Goal: Task Accomplishment & Management: Use online tool/utility

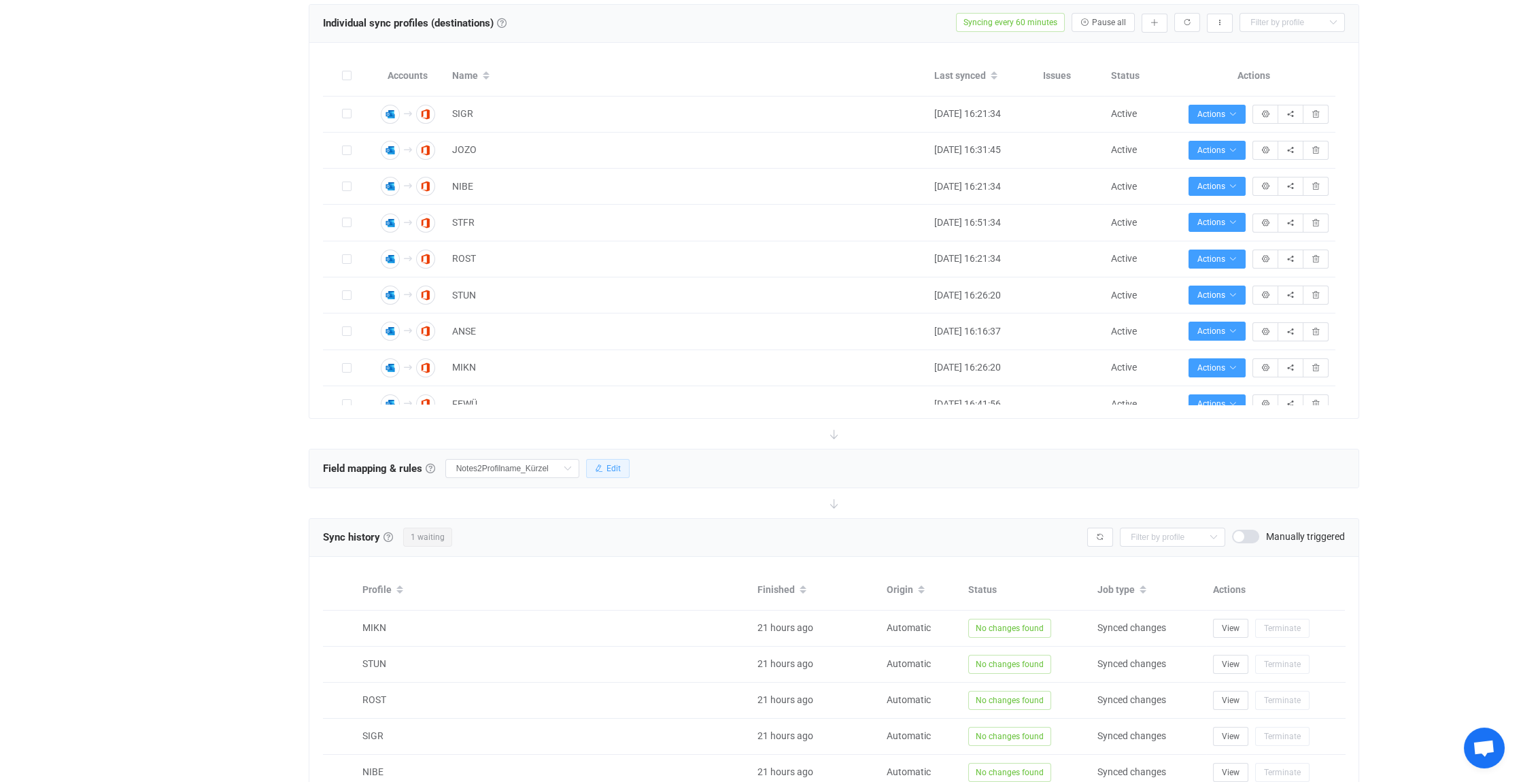
click at [608, 462] on button "Edit" at bounding box center [608, 468] width 44 height 19
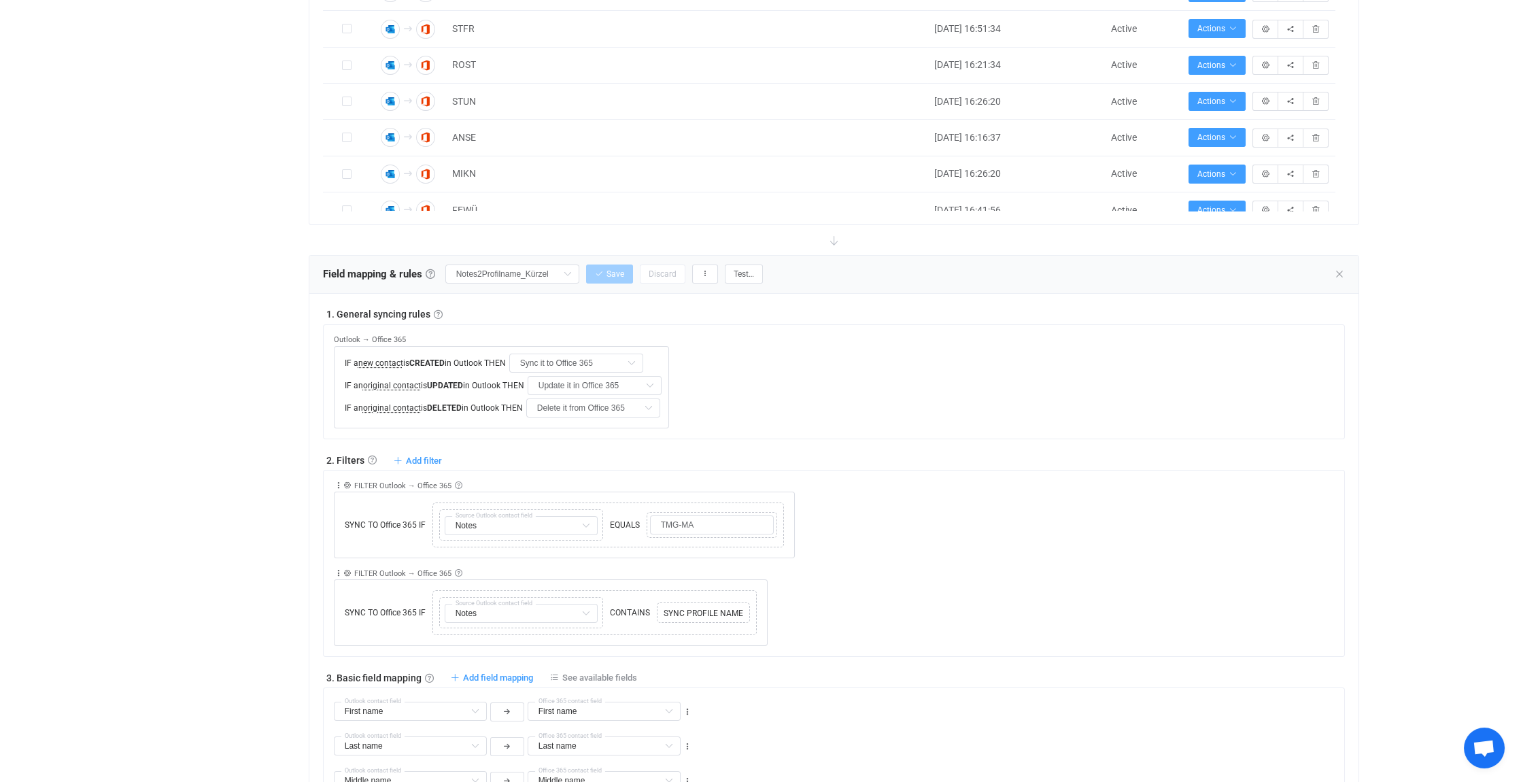
scroll to position [740, 0]
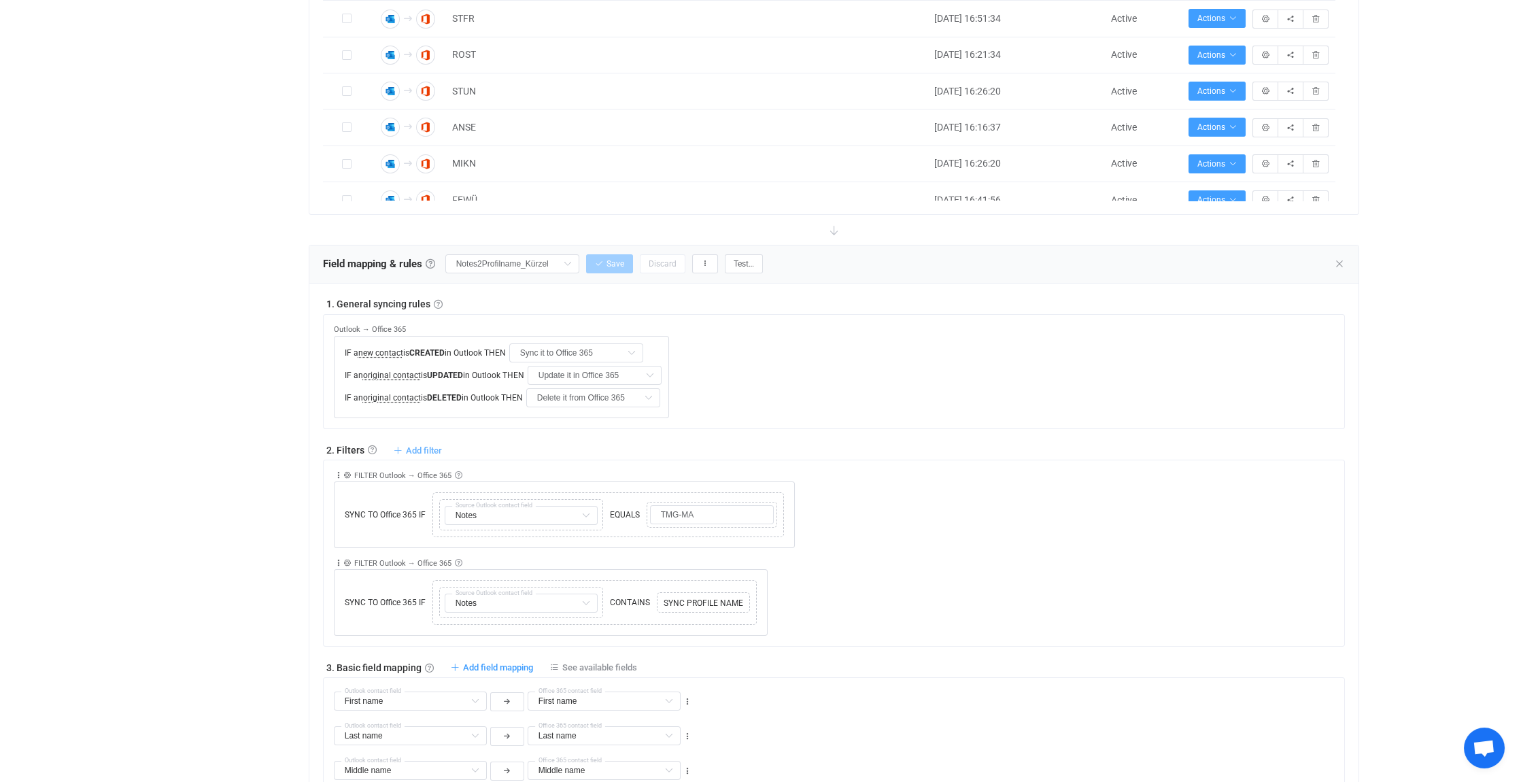
click at [426, 447] on span "Add filter" at bounding box center [424, 450] width 36 height 10
click at [330, 479] on li "Sync contact to Office 365 if …" at bounding box center [350, 480] width 176 height 24
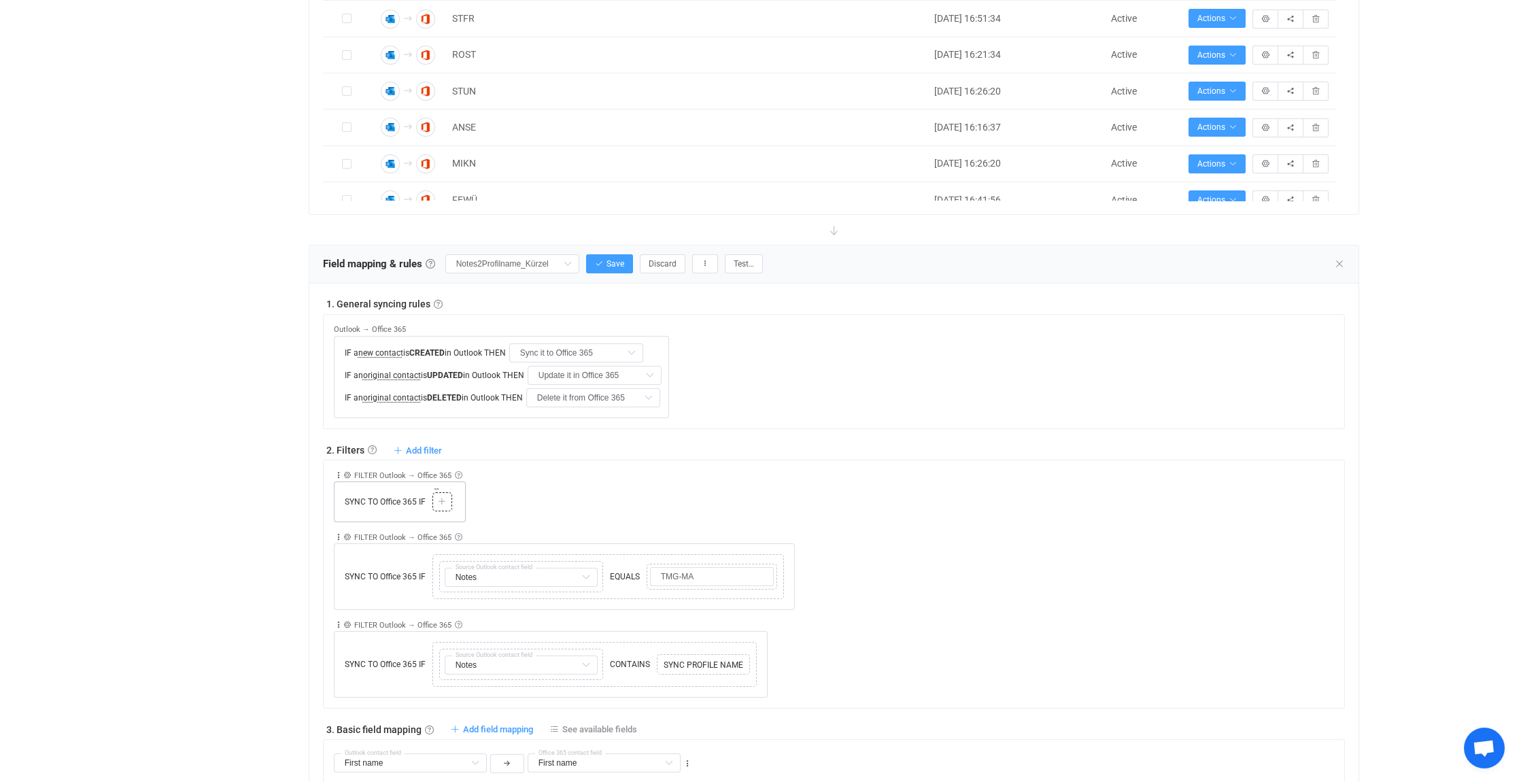
click at [444, 498] on icon at bounding box center [442, 502] width 8 height 8
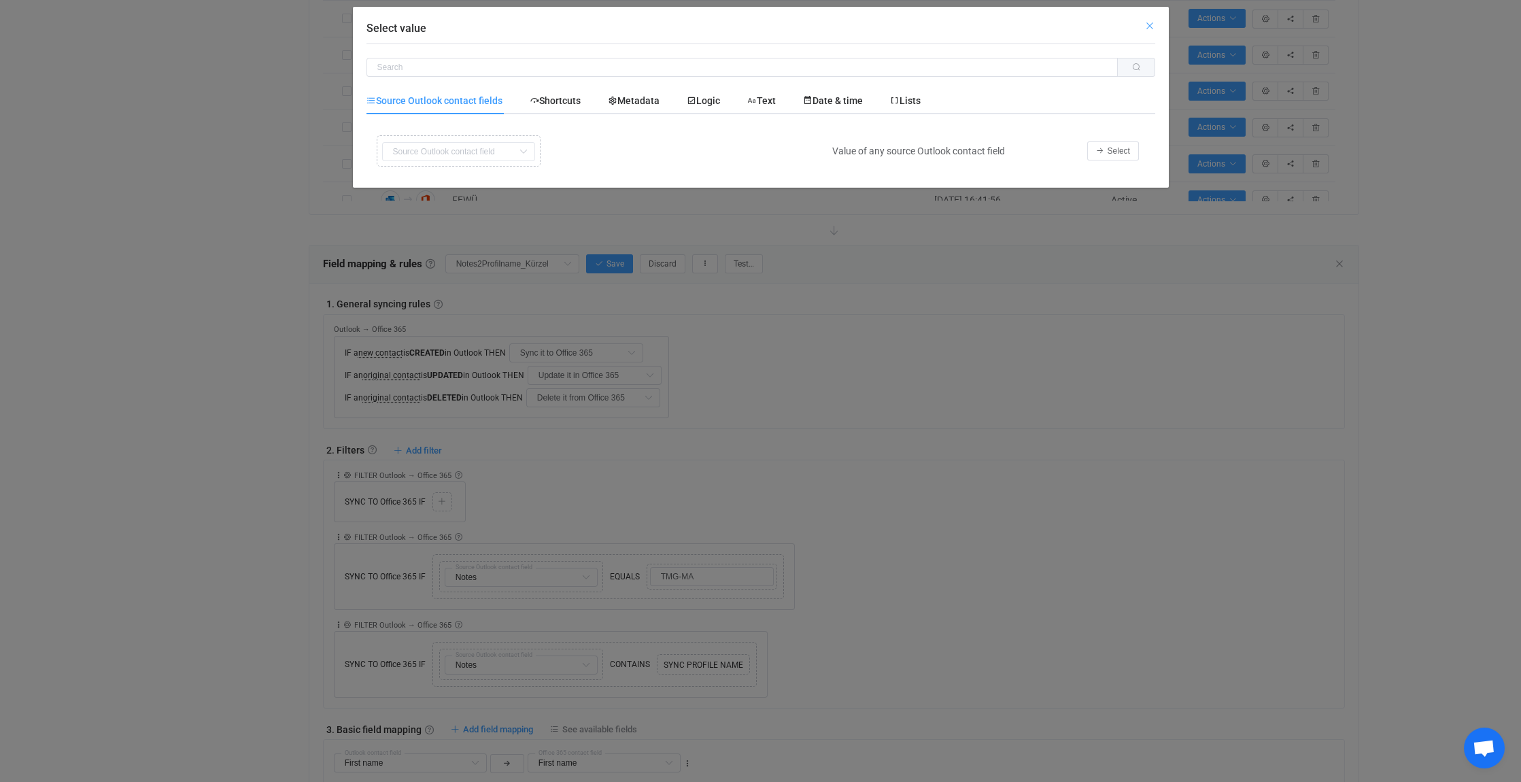
click at [1150, 24] on icon "Close" at bounding box center [1149, 25] width 11 height 11
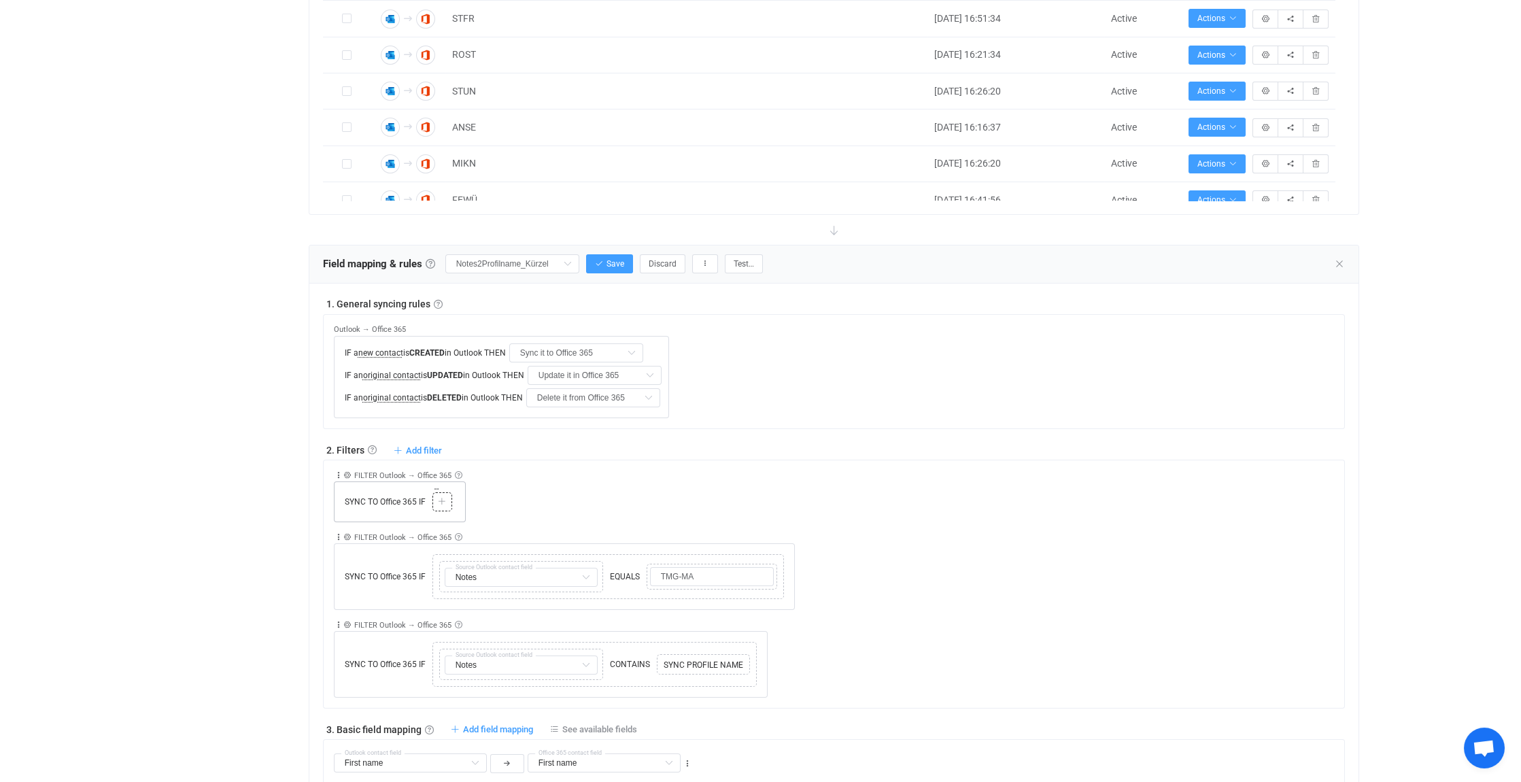
click at [443, 498] on icon at bounding box center [442, 502] width 8 height 8
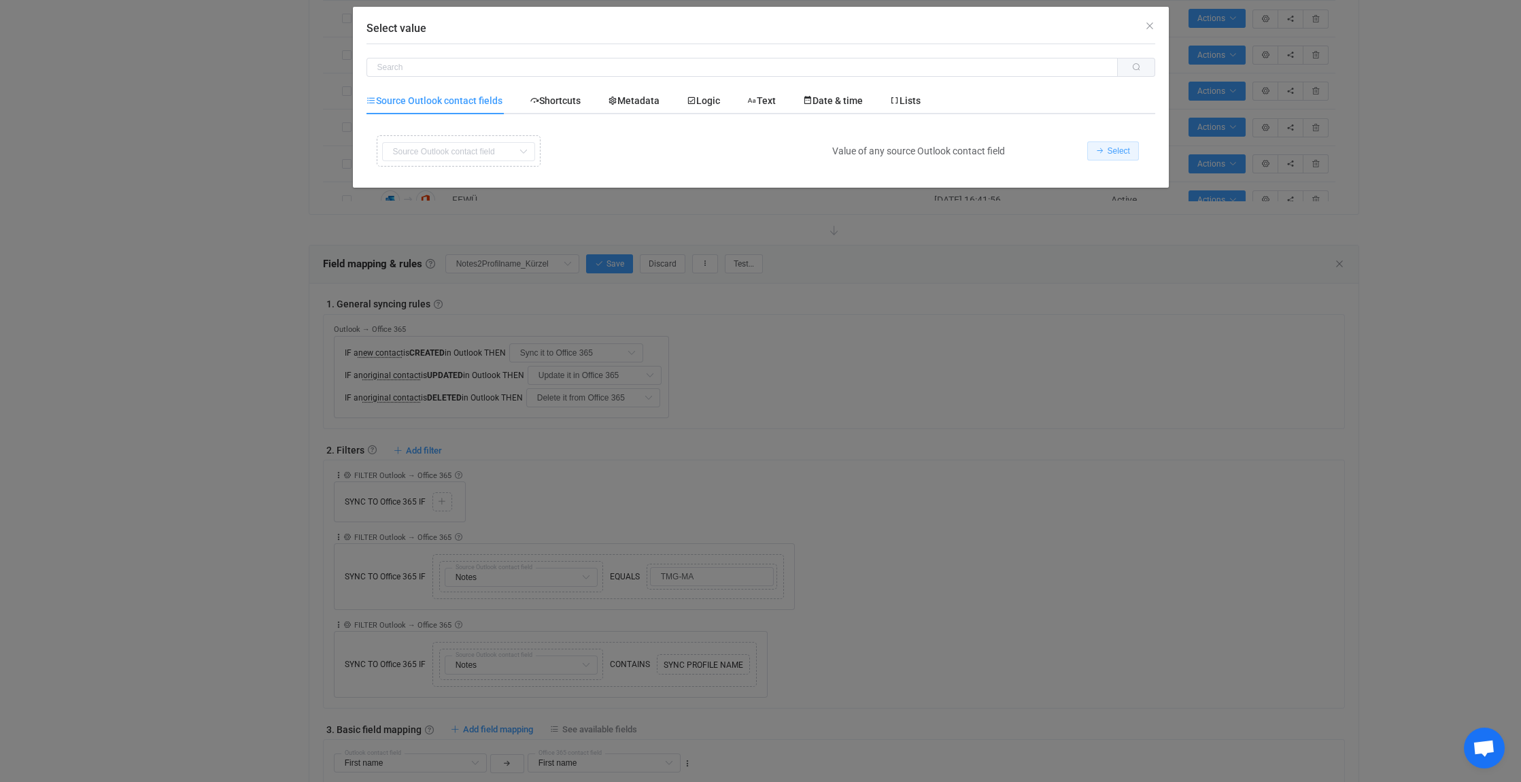
click at [1120, 150] on span "Select" at bounding box center [1118, 151] width 22 height 10
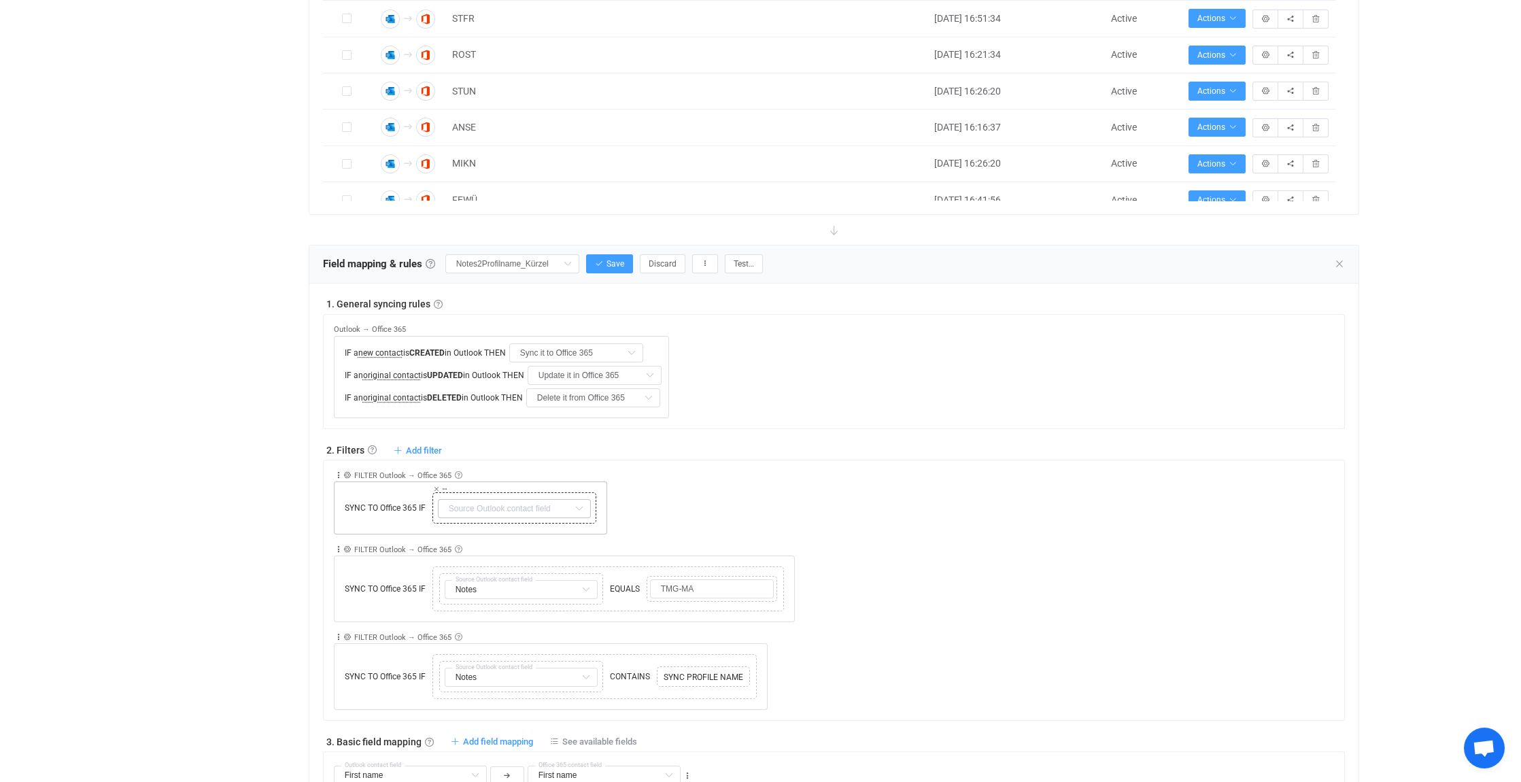
click at [580, 499] on icon at bounding box center [578, 508] width 17 height 19
click at [436, 487] on icon at bounding box center [436, 488] width 7 height 7
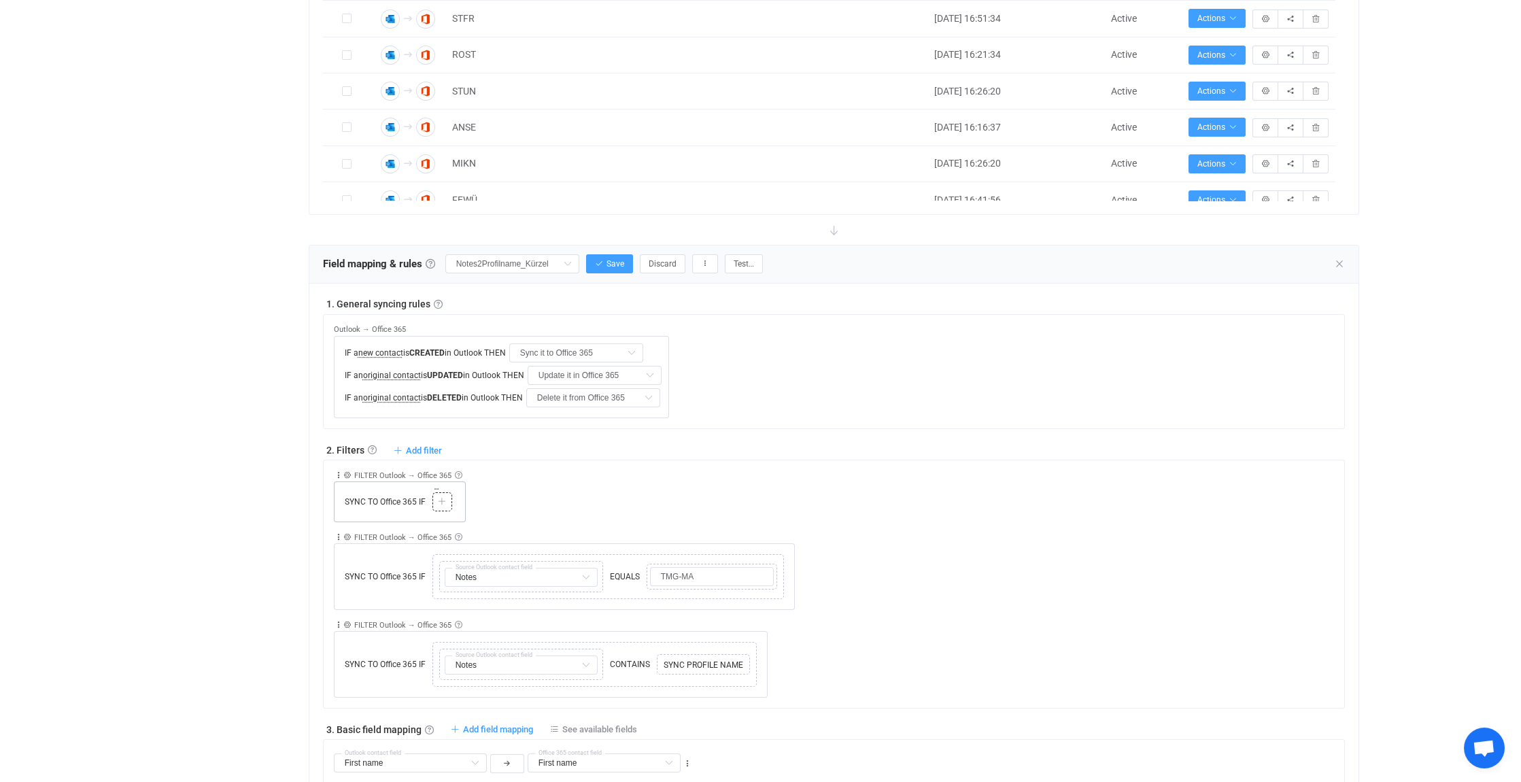
click at [442, 498] on icon at bounding box center [442, 502] width 8 height 8
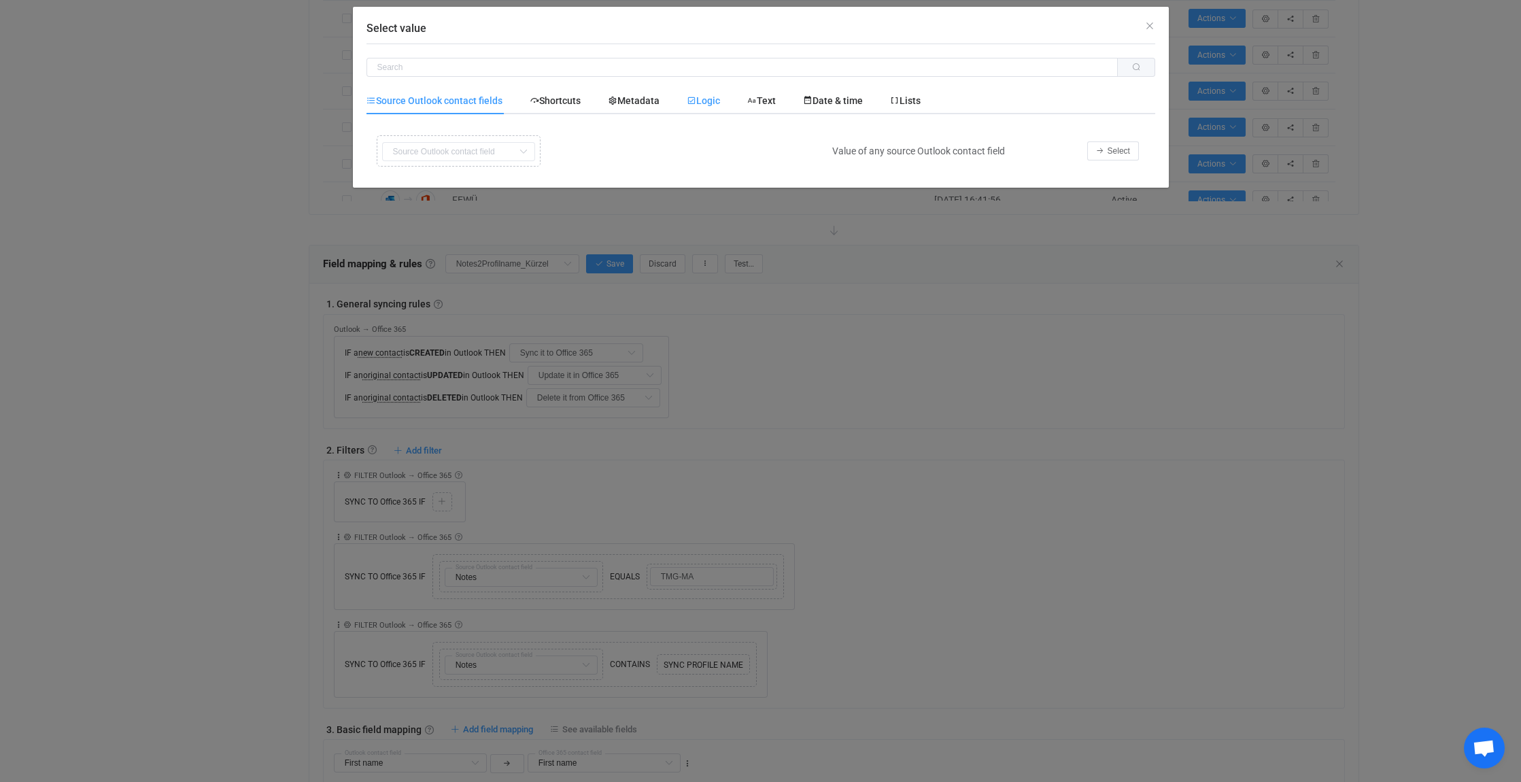
click at [717, 97] on span "Logic" at bounding box center [703, 100] width 33 height 11
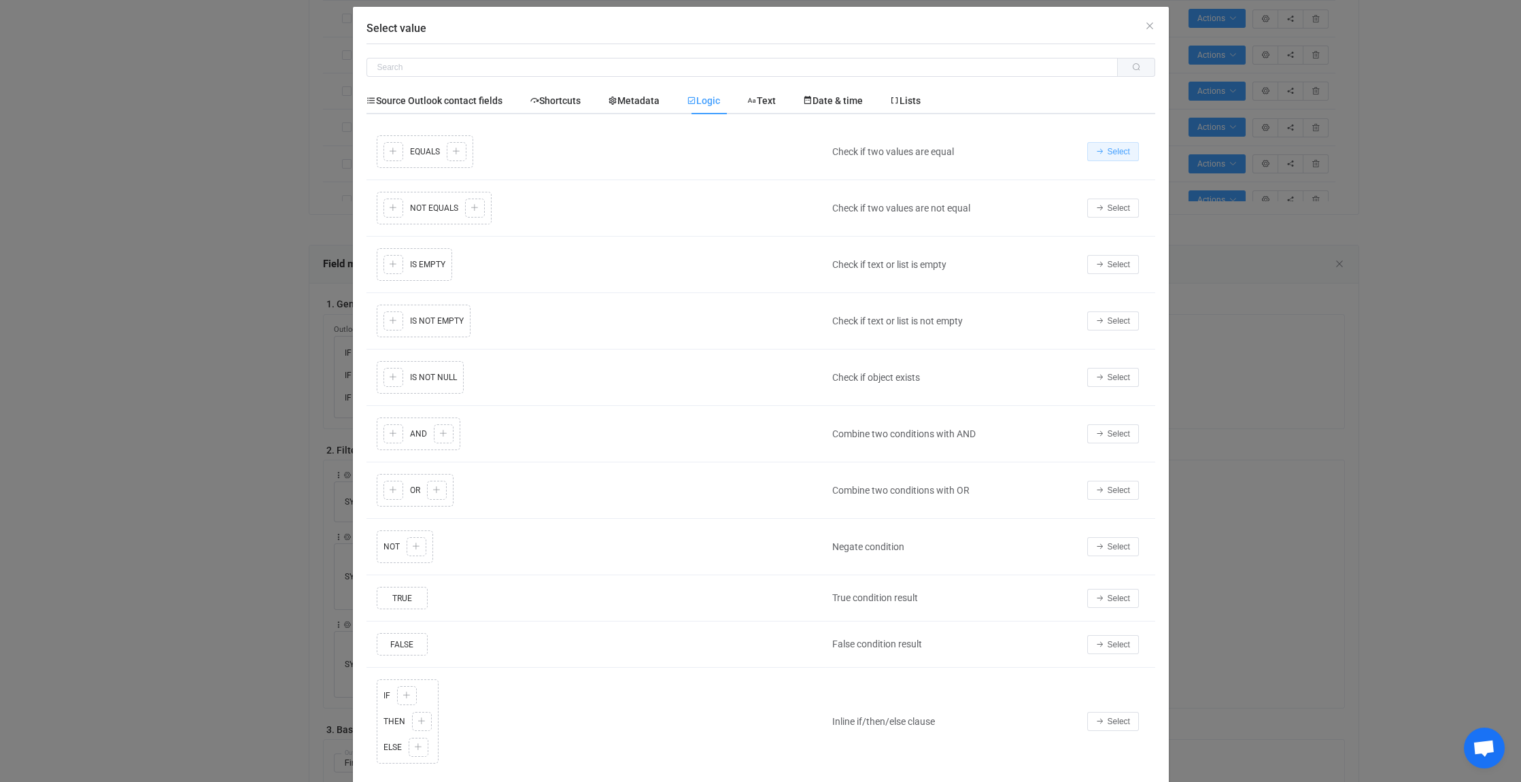
click at [1096, 150] on icon "Select value" at bounding box center [1100, 152] width 8 height 8
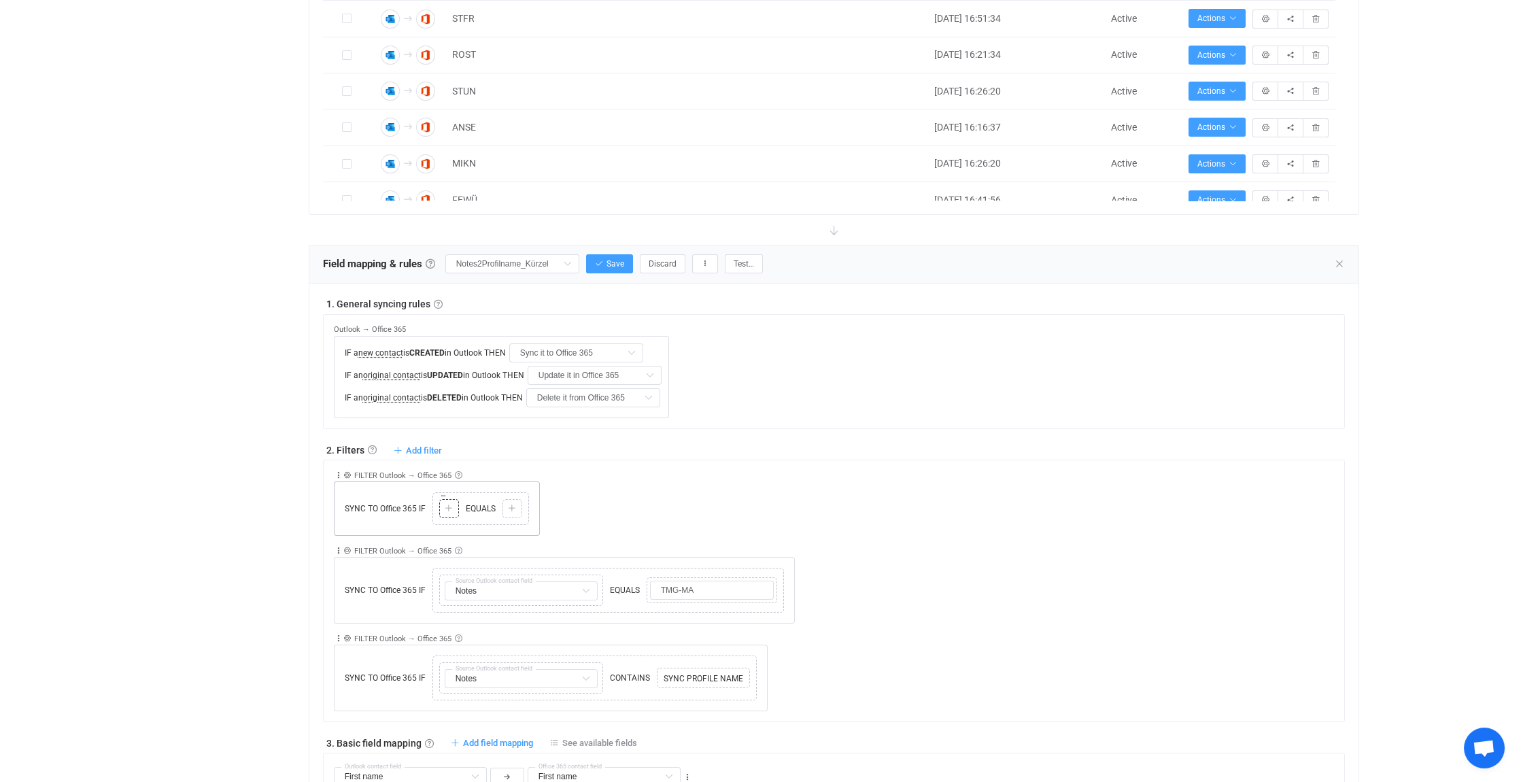
click at [447, 505] on icon at bounding box center [449, 508] width 8 height 8
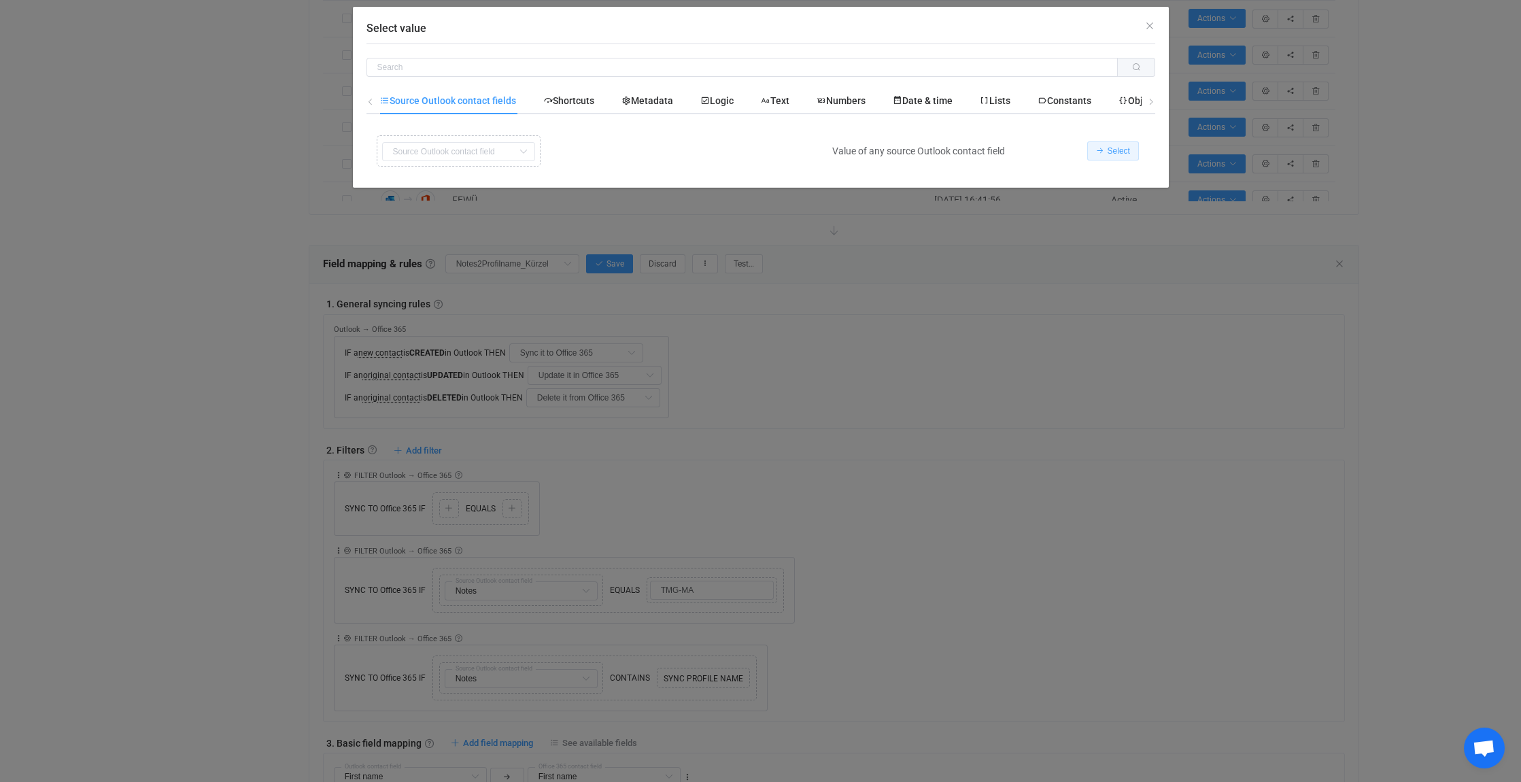
click at [1124, 147] on span "Select" at bounding box center [1118, 151] width 22 height 10
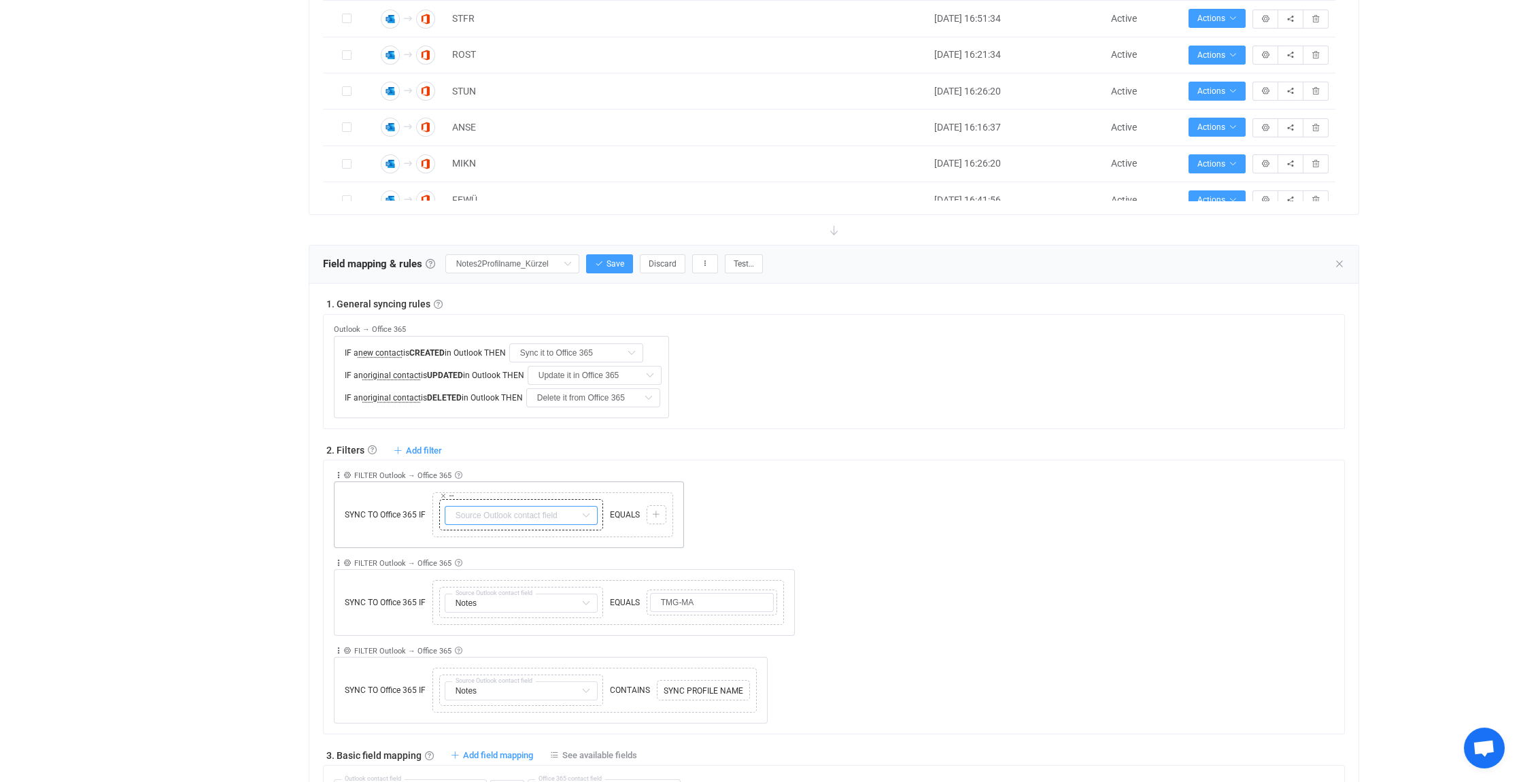
click at [567, 509] on input "text" at bounding box center [521, 515] width 153 height 19
click at [505, 545] on li "Notes Default field" at bounding box center [526, 546] width 162 height 23
type input "Notes"
click at [659, 511] on div at bounding box center [656, 515] width 13 height 12
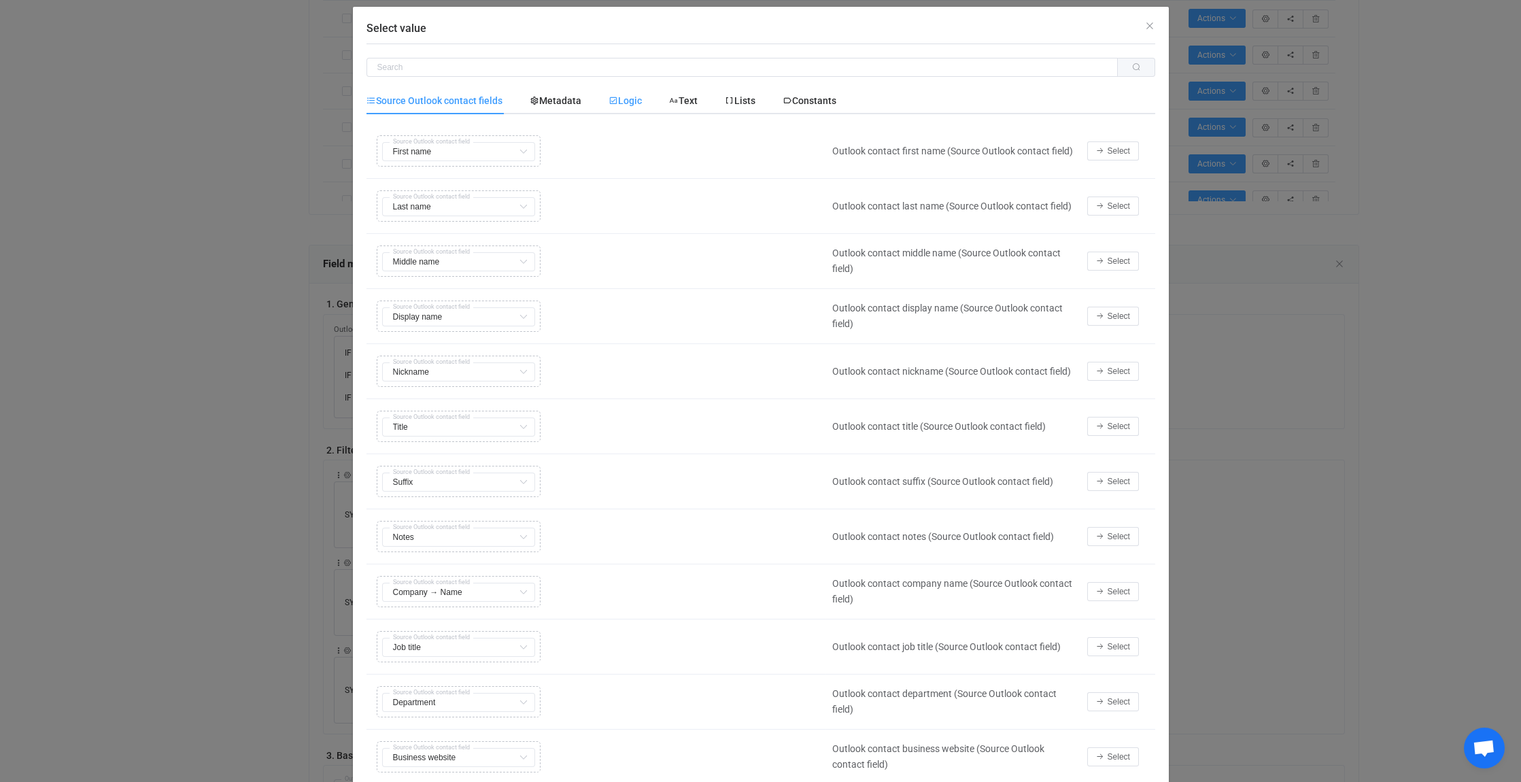
click at [644, 99] on div "Logic" at bounding box center [625, 100] width 61 height 27
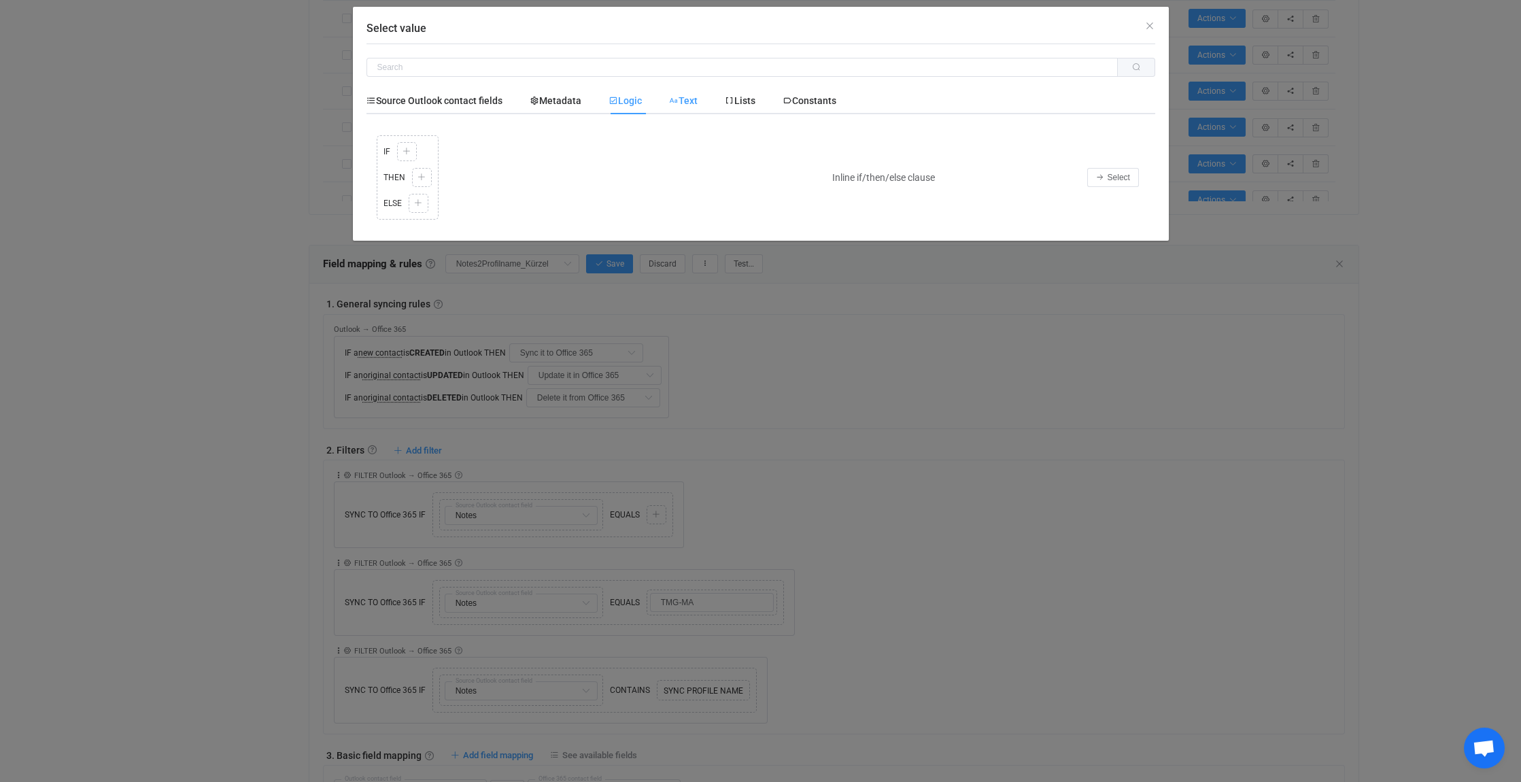
click at [691, 95] on span "Text" at bounding box center [683, 100] width 29 height 11
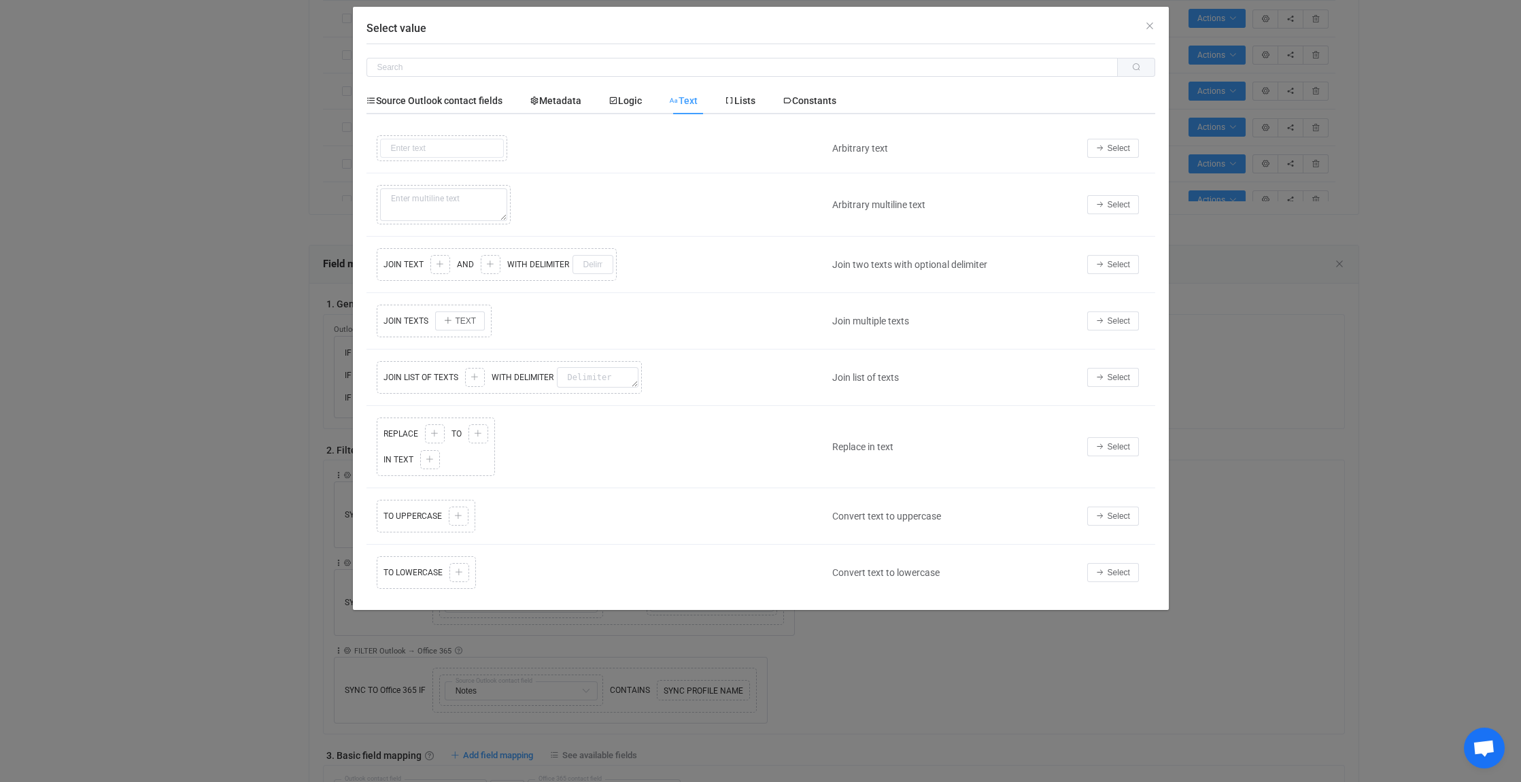
click at [1143, 144] on div "Select" at bounding box center [1117, 148] width 75 height 19
click at [1107, 148] on span "Select" at bounding box center [1118, 148] width 22 height 10
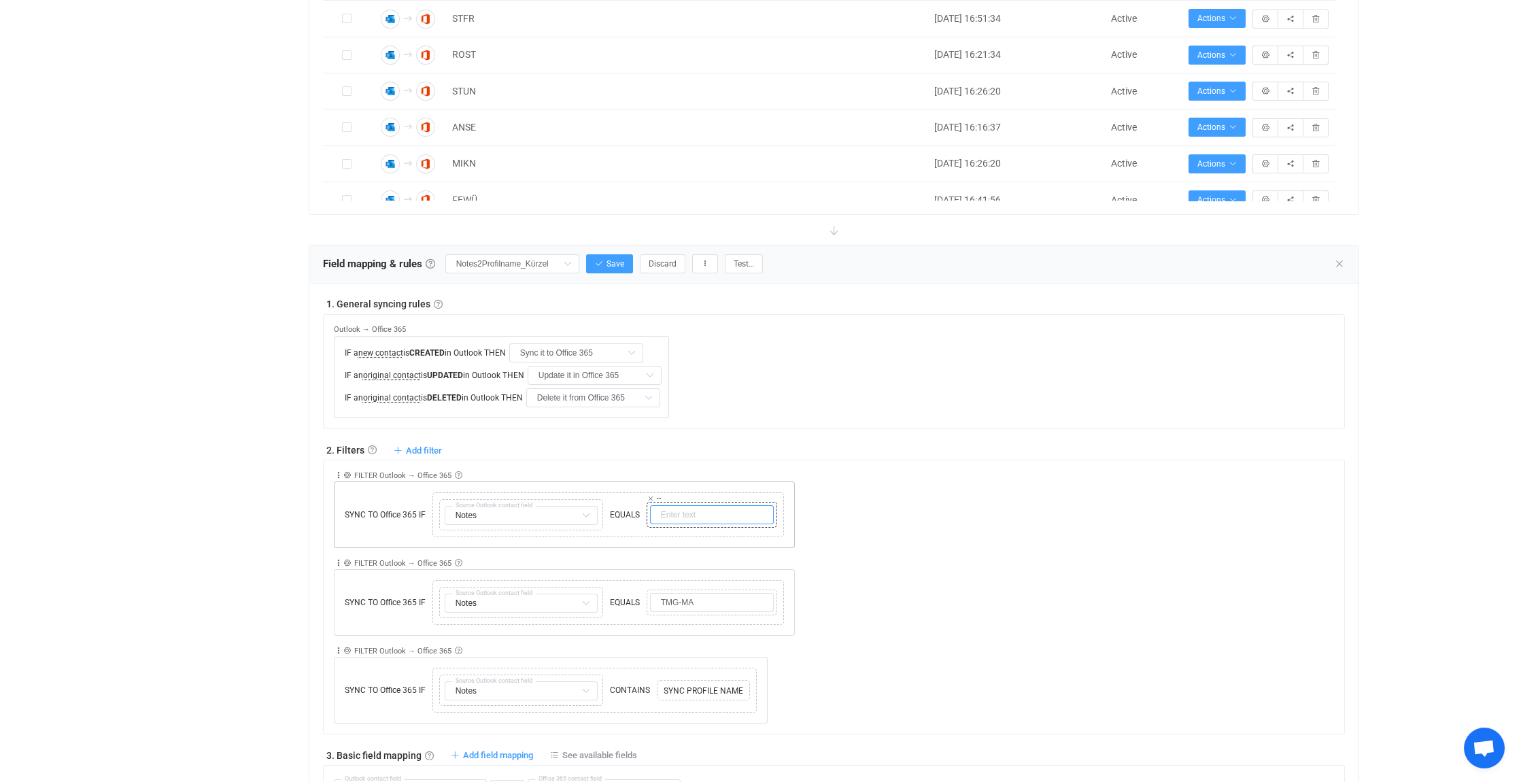
click at [704, 512] on input "text" at bounding box center [712, 514] width 124 height 19
paste input "KoopTMG"
type input "KoopTMG"
click at [880, 501] on div "Collapse Move up Move down Delete Rule description FILTER Outlook → Office 365 …" at bounding box center [839, 504] width 1011 height 88
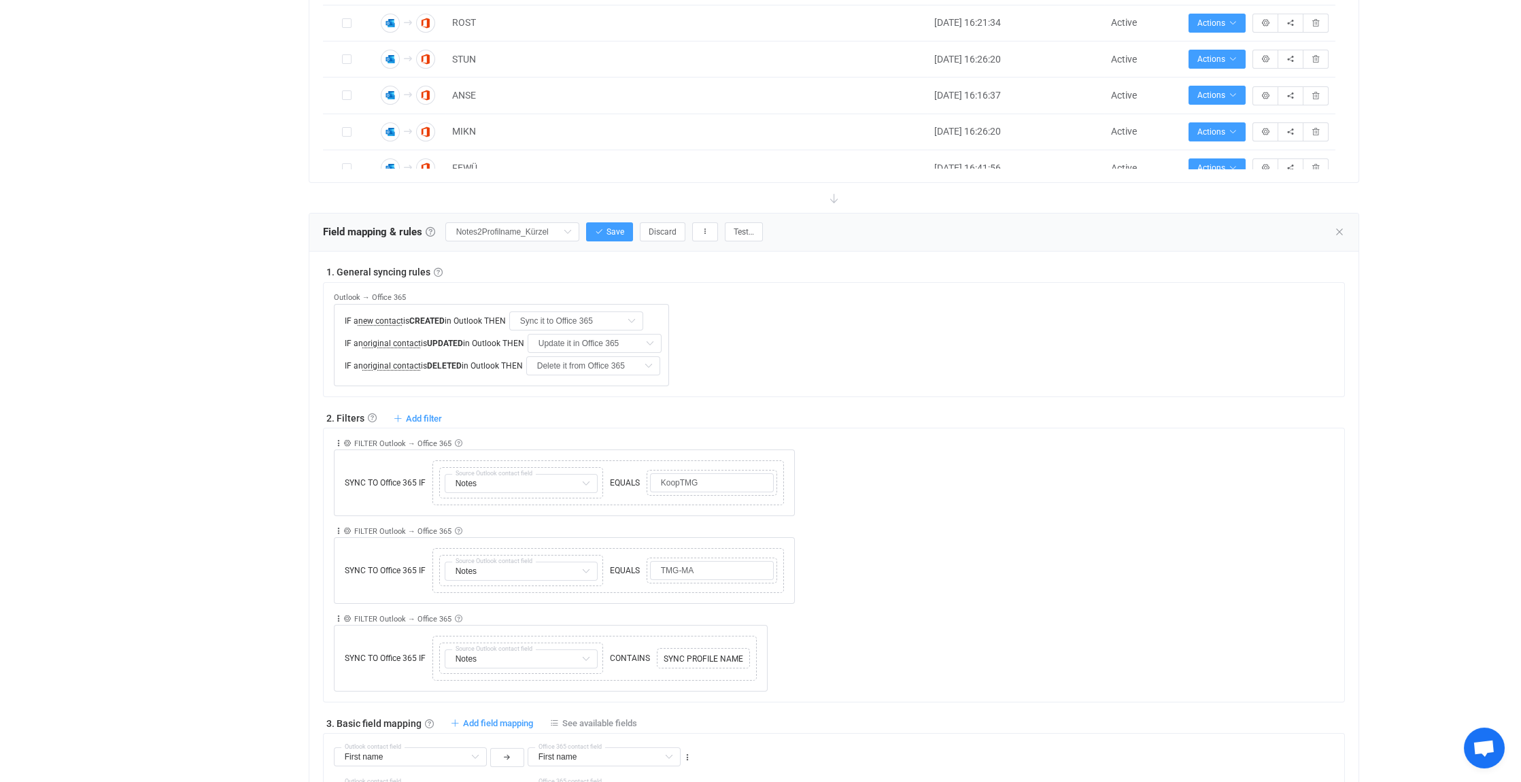
scroll to position [740, 0]
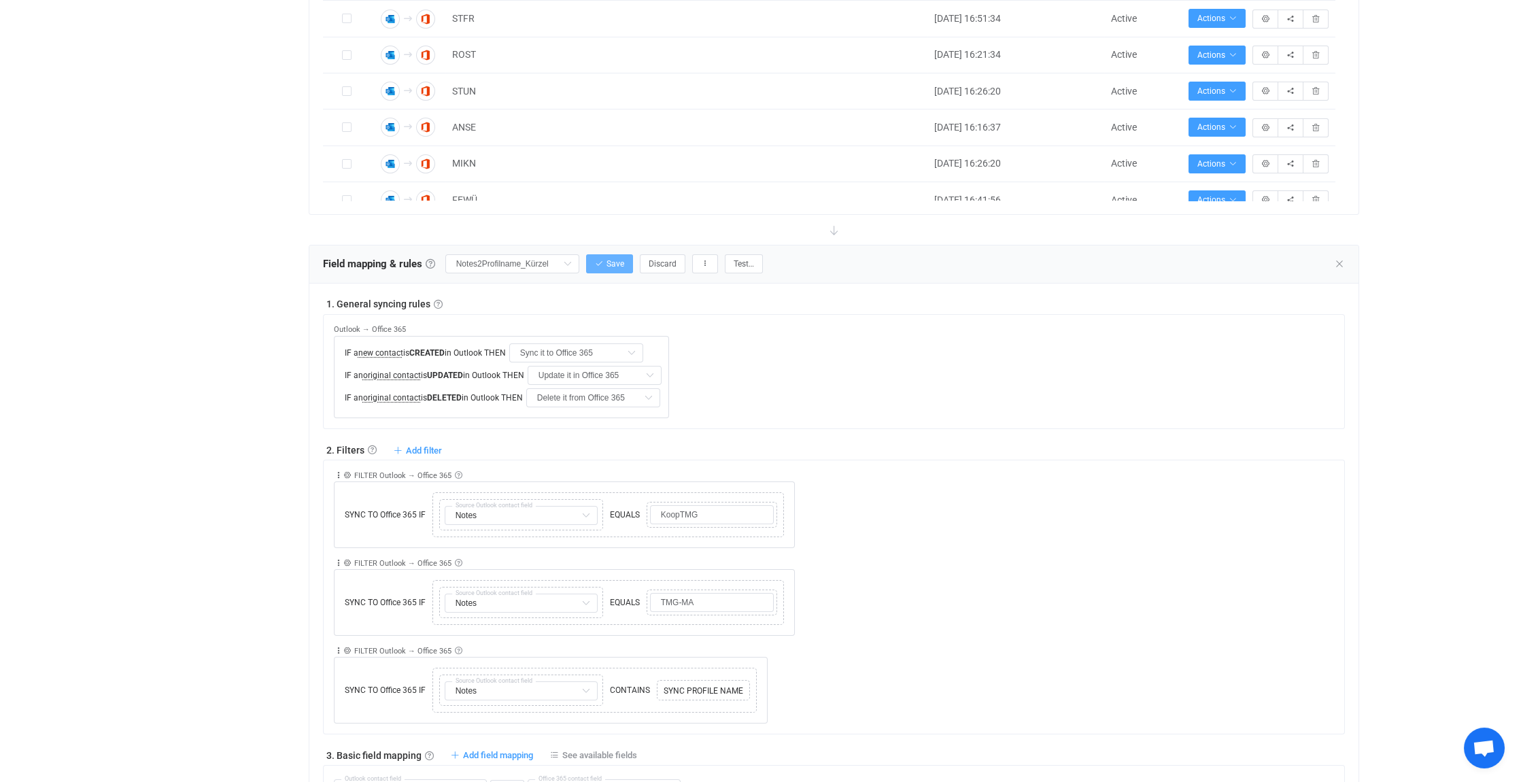
click at [624, 260] on span "Save" at bounding box center [615, 264] width 18 height 10
click at [1339, 258] on icon at bounding box center [1339, 263] width 11 height 11
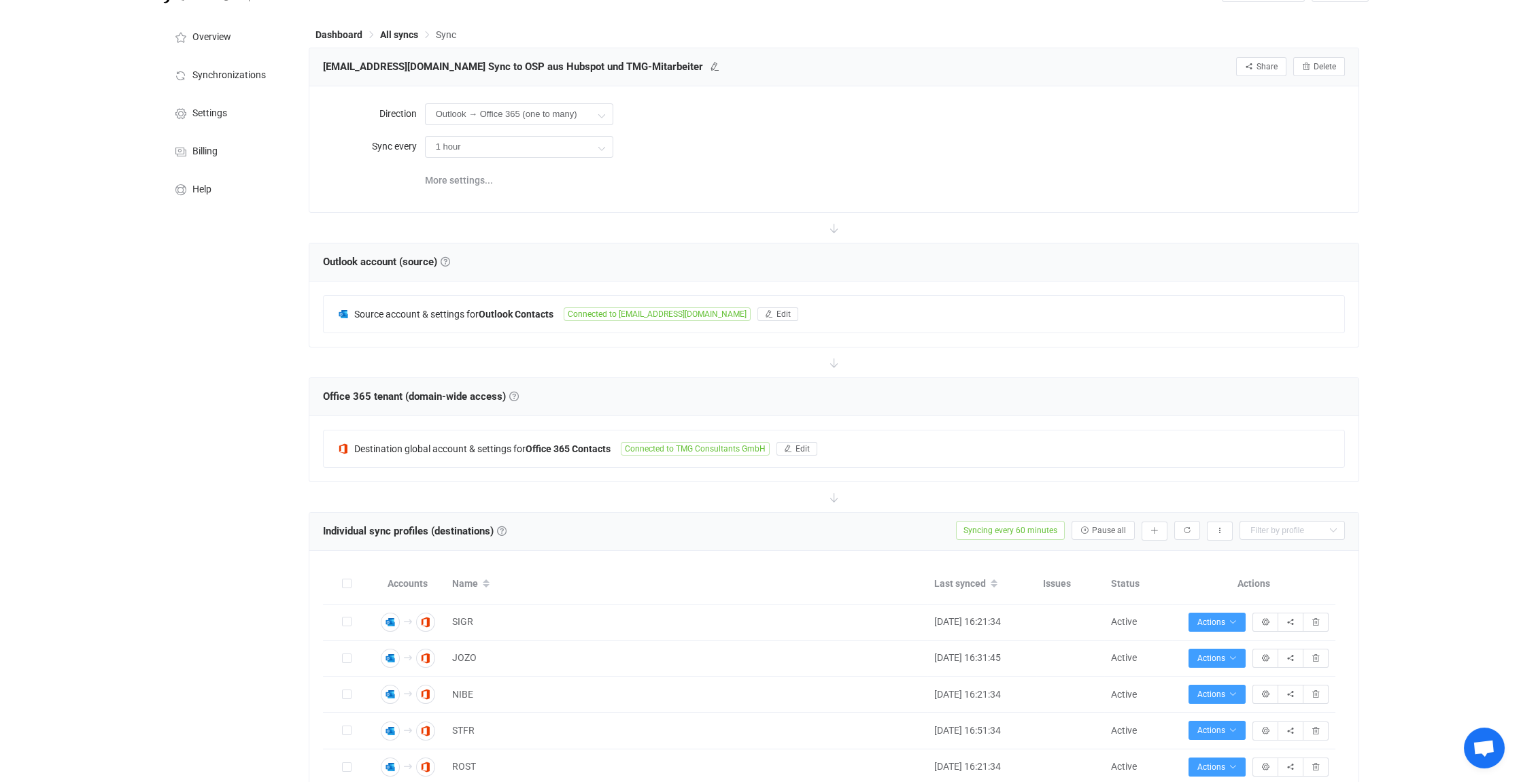
scroll to position [0, 0]
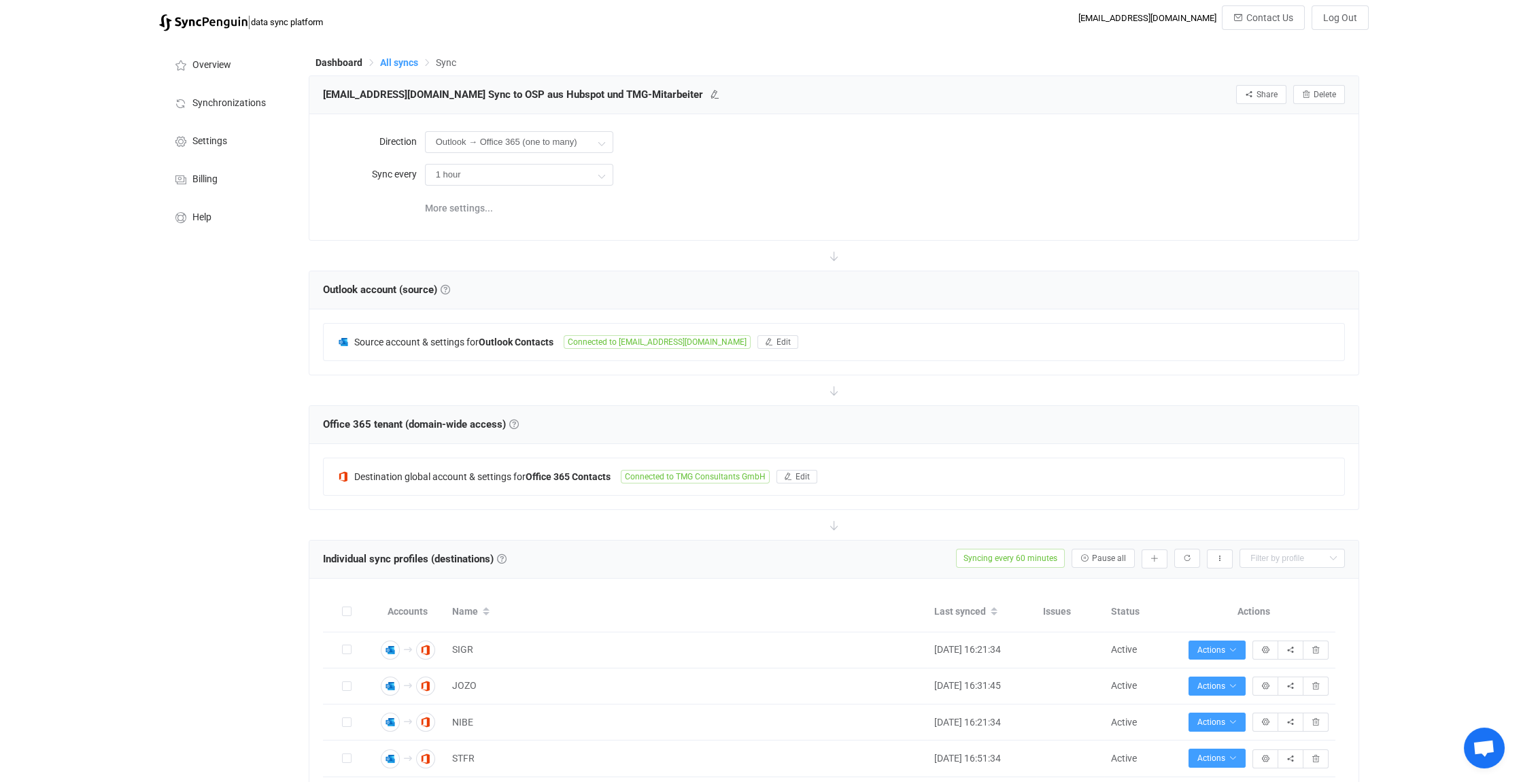
click at [394, 63] on span "All syncs" at bounding box center [399, 62] width 38 height 11
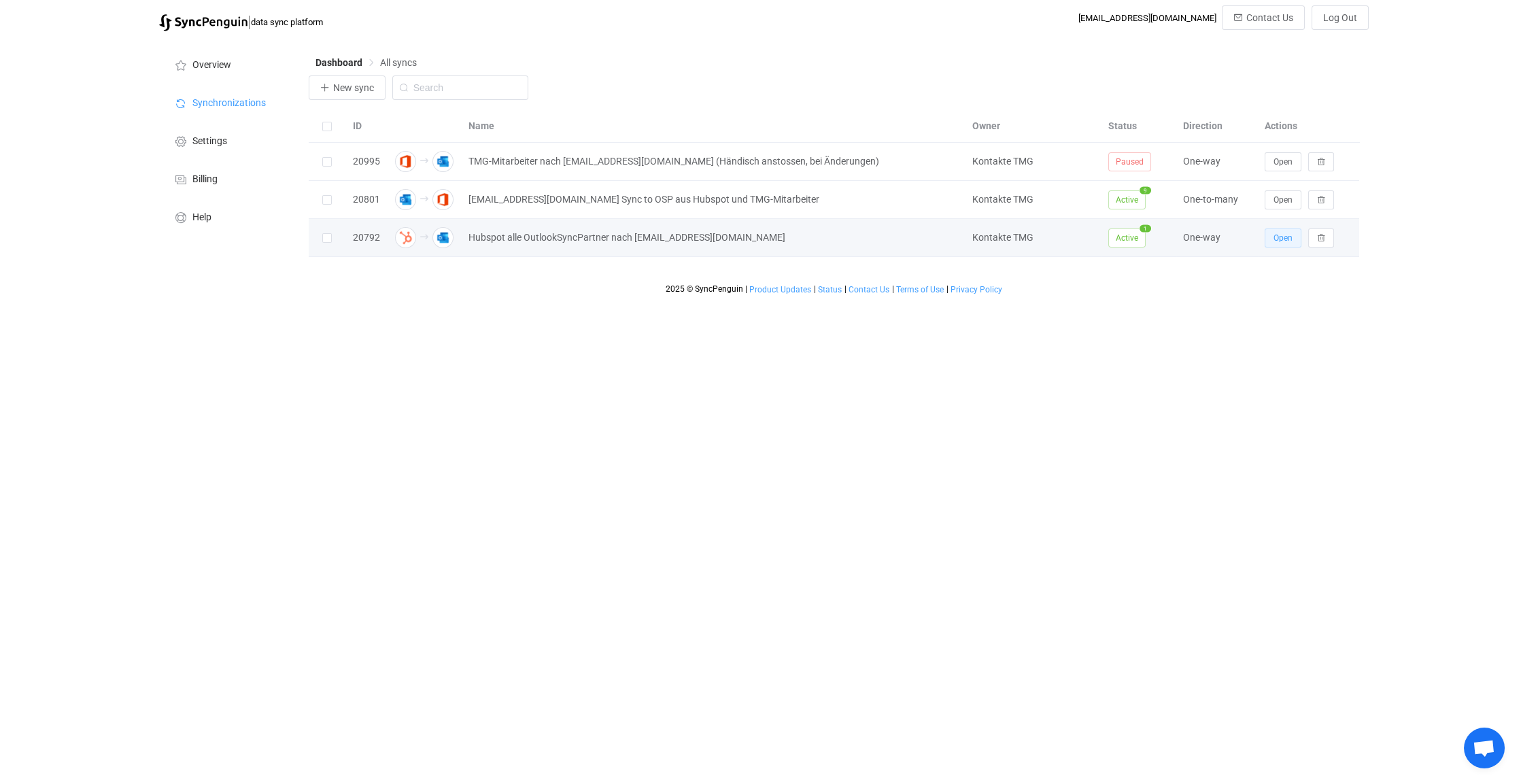
click at [1288, 241] on span "Open" at bounding box center [1282, 238] width 19 height 10
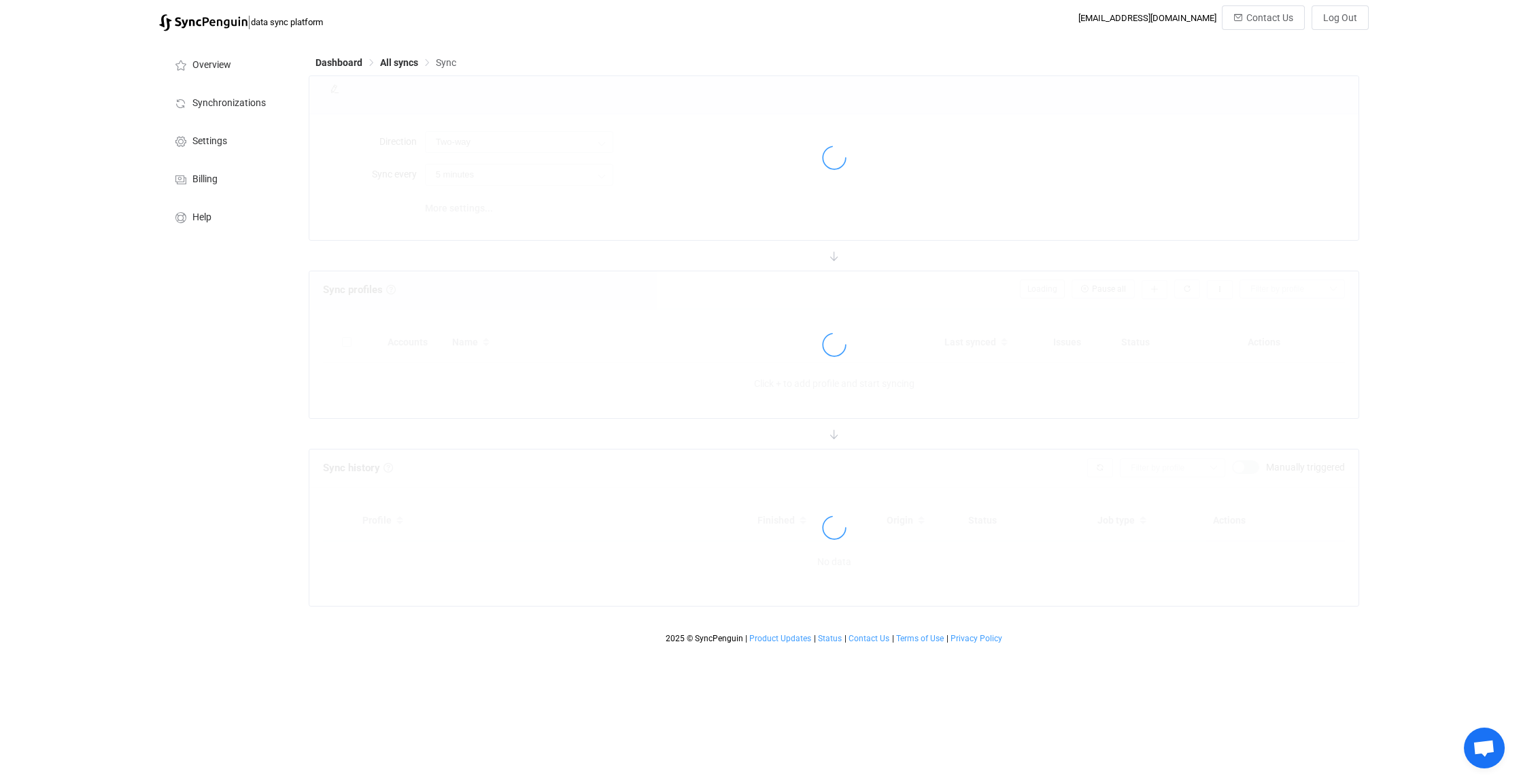
type input "HubSpot → Outlook"
type input "30 minutes"
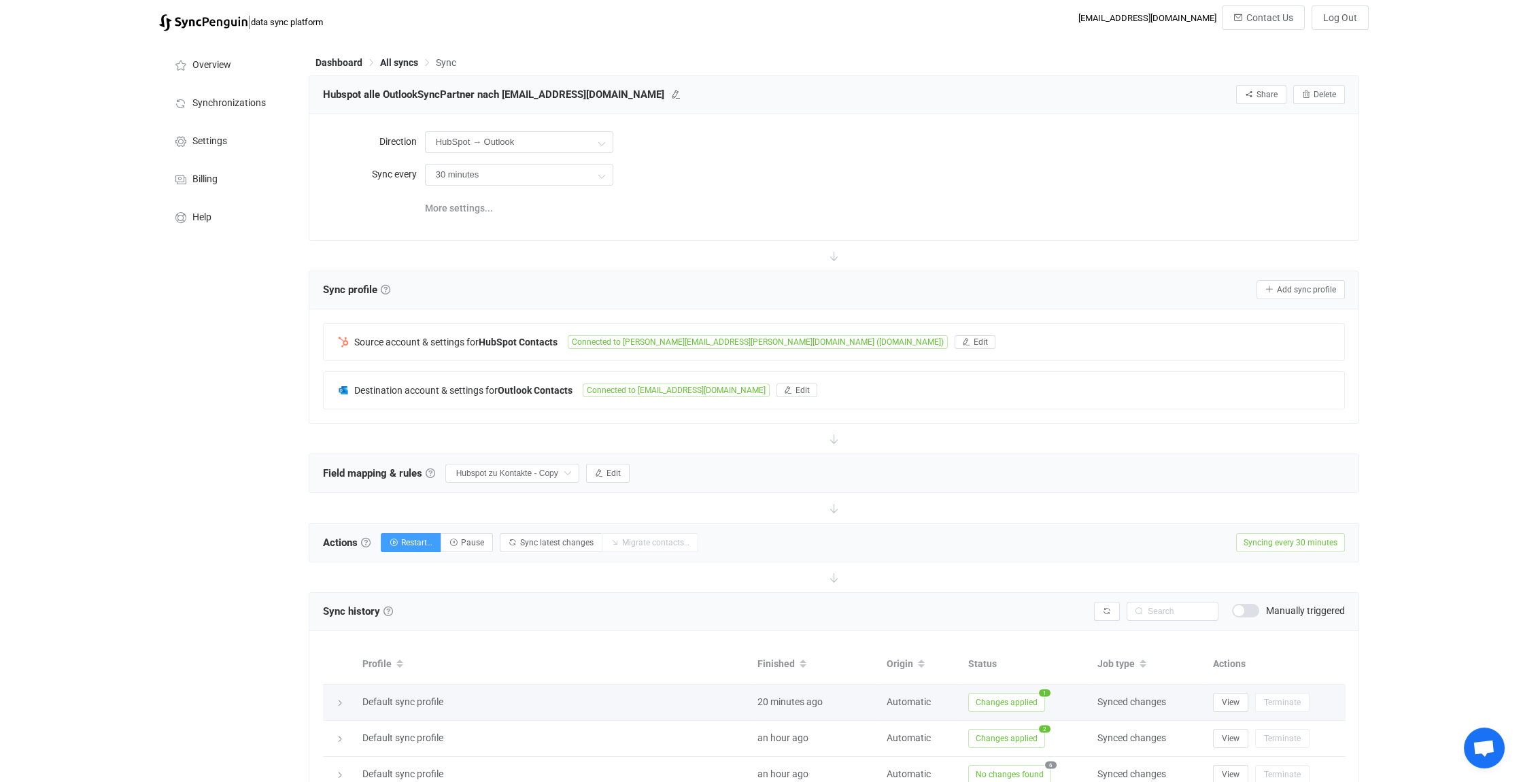
click at [338, 699] on icon at bounding box center [340, 703] width 8 height 8
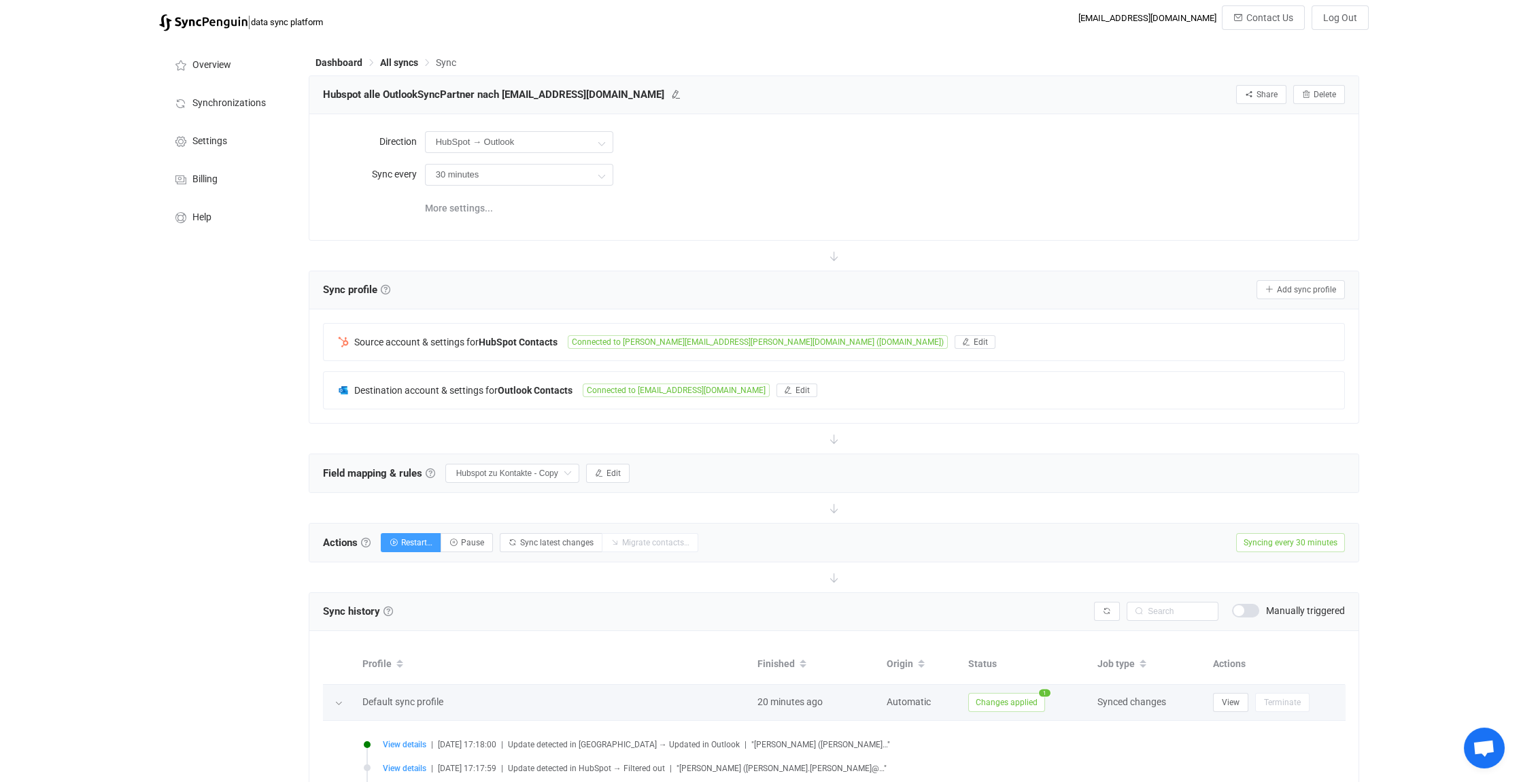
click at [339, 700] on icon at bounding box center [338, 703] width 8 height 8
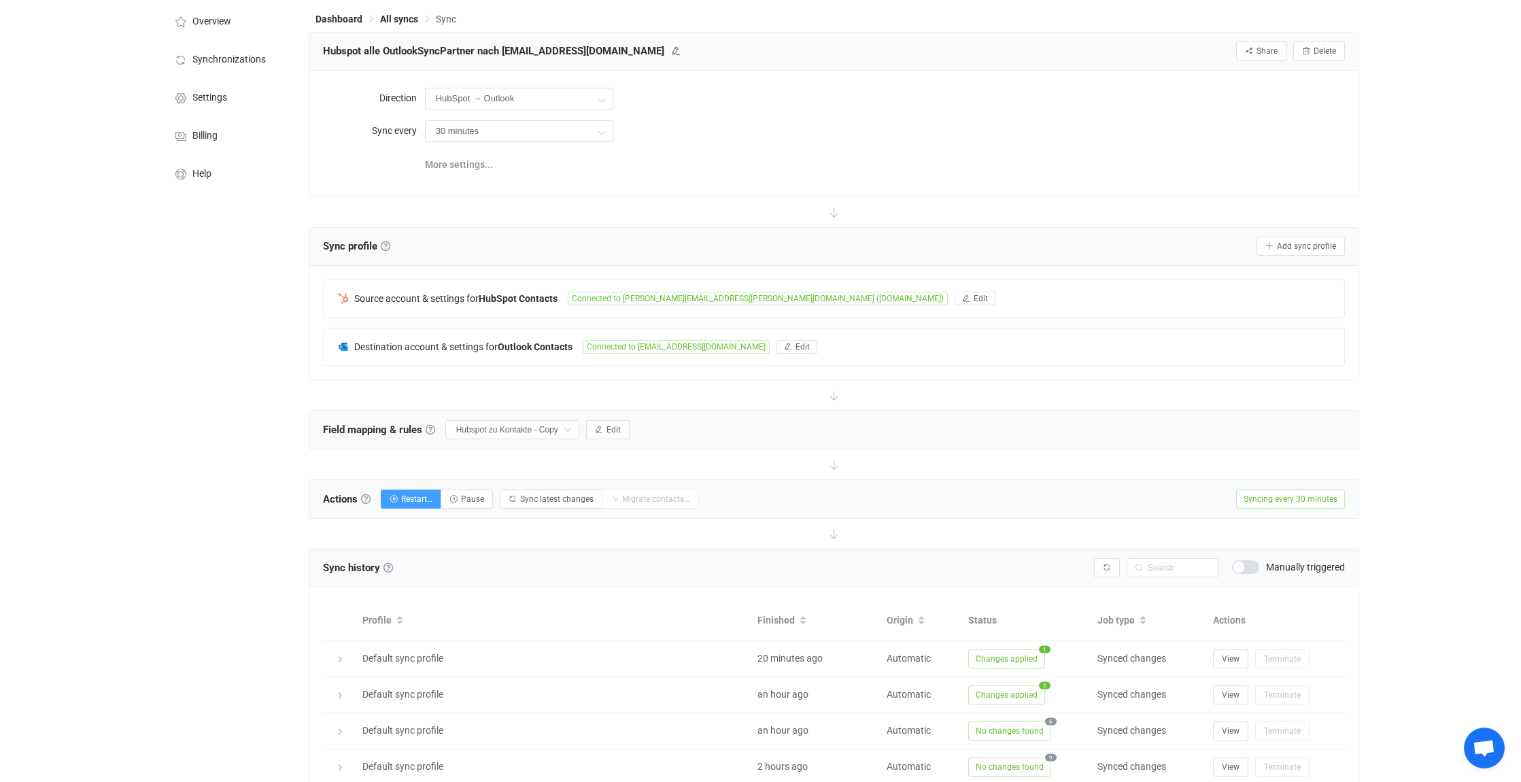
scroll to position [68, 0]
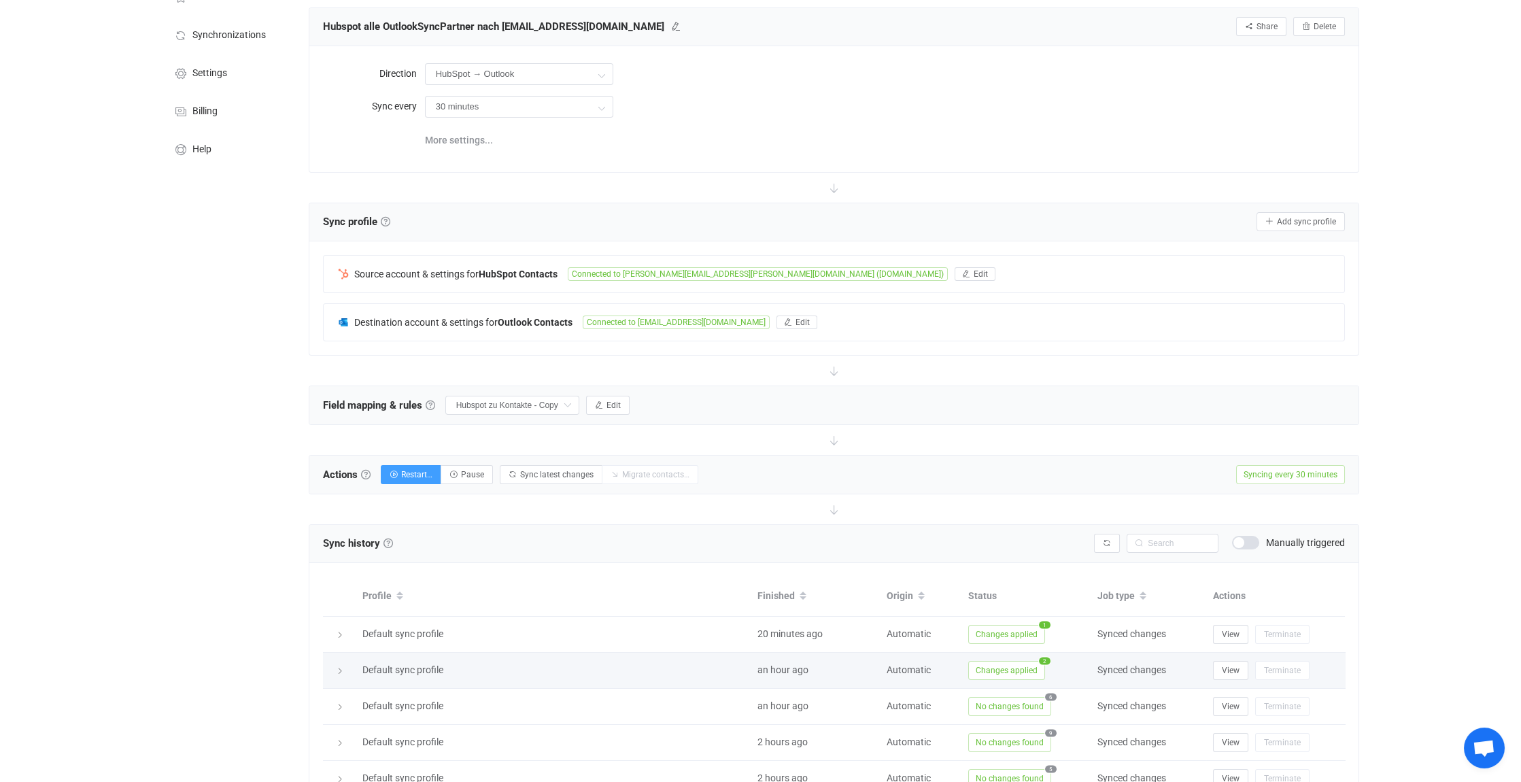
click at [337, 667] on icon at bounding box center [340, 671] width 8 height 8
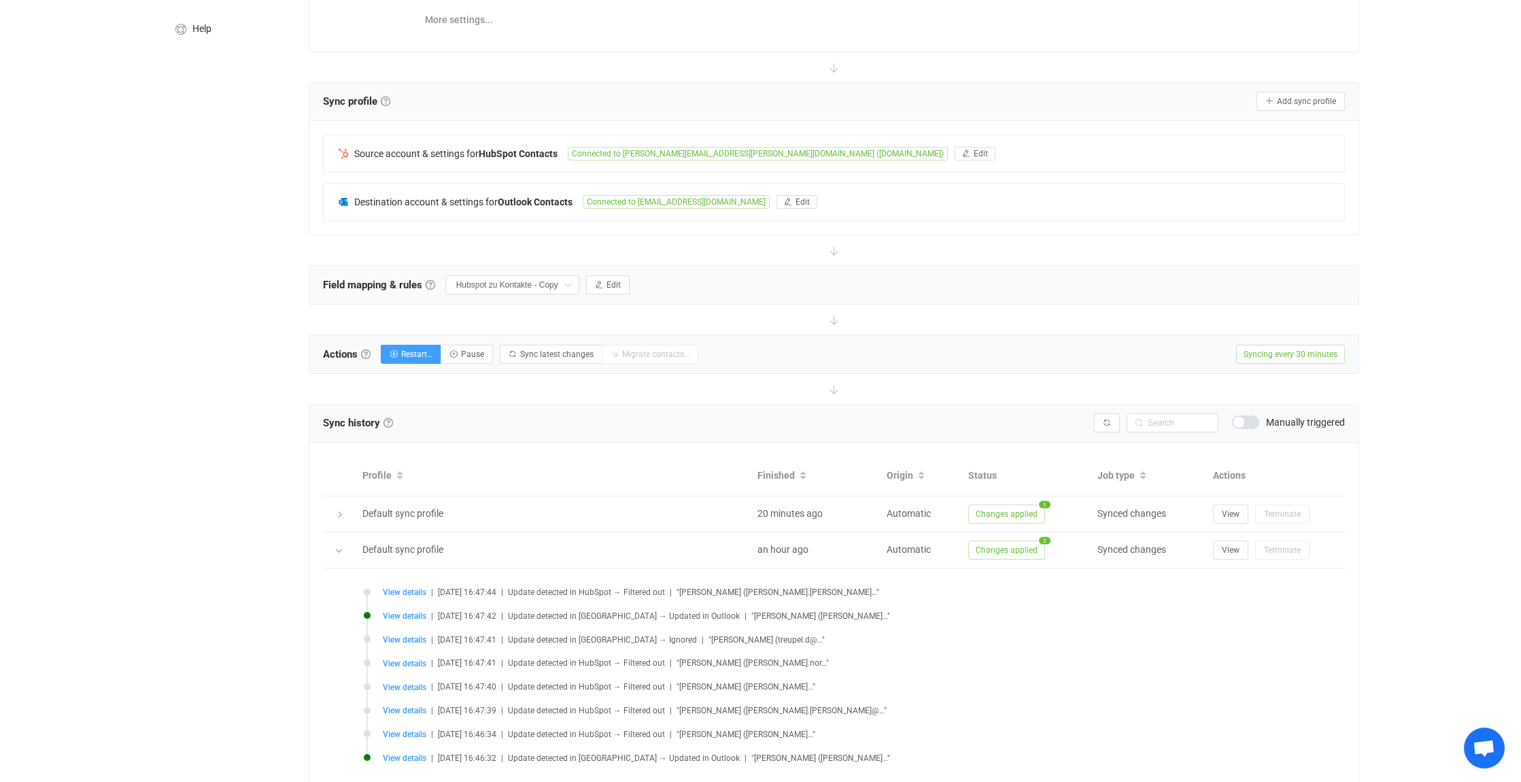
scroll to position [204, 0]
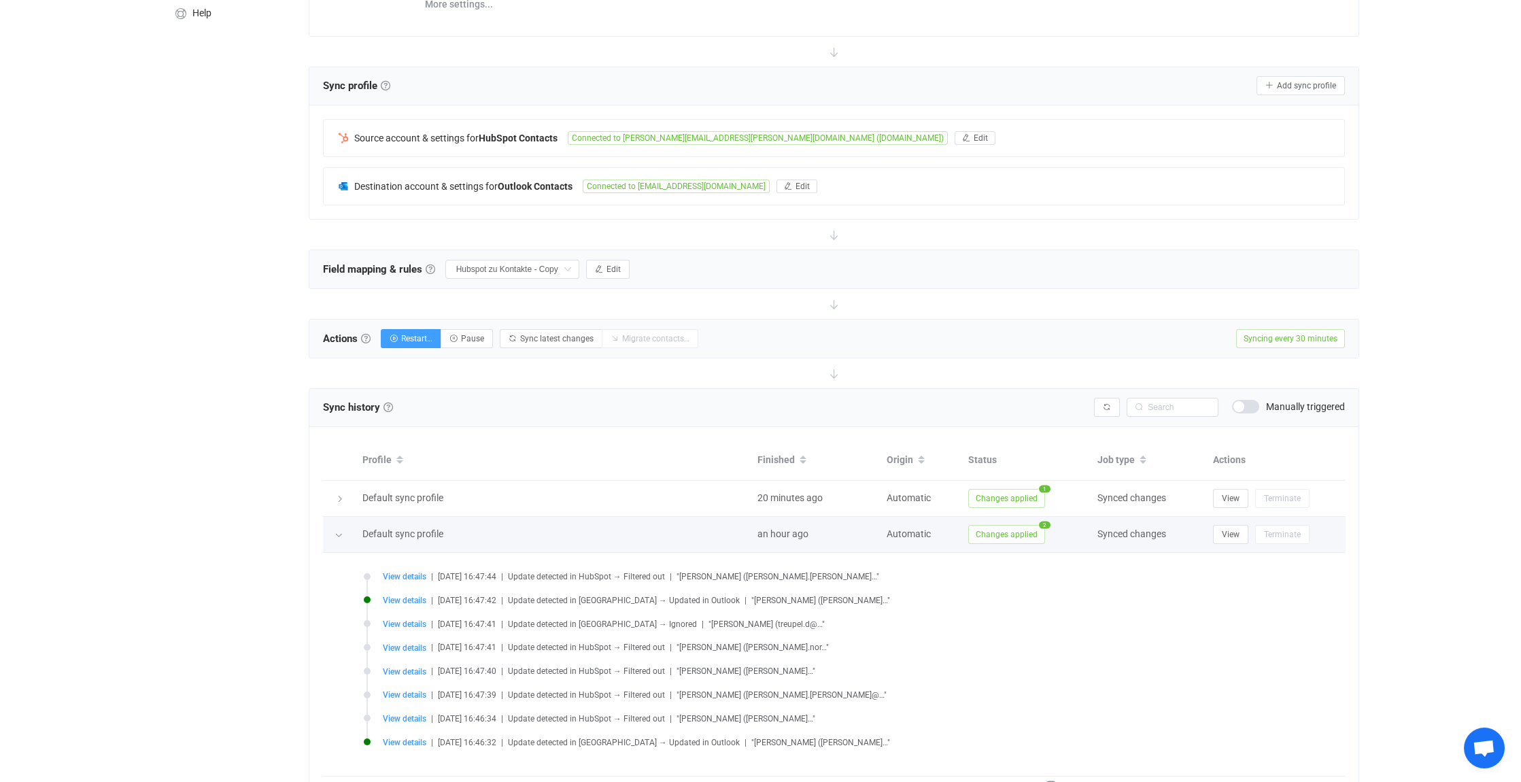
click at [337, 532] on icon at bounding box center [338, 535] width 8 height 8
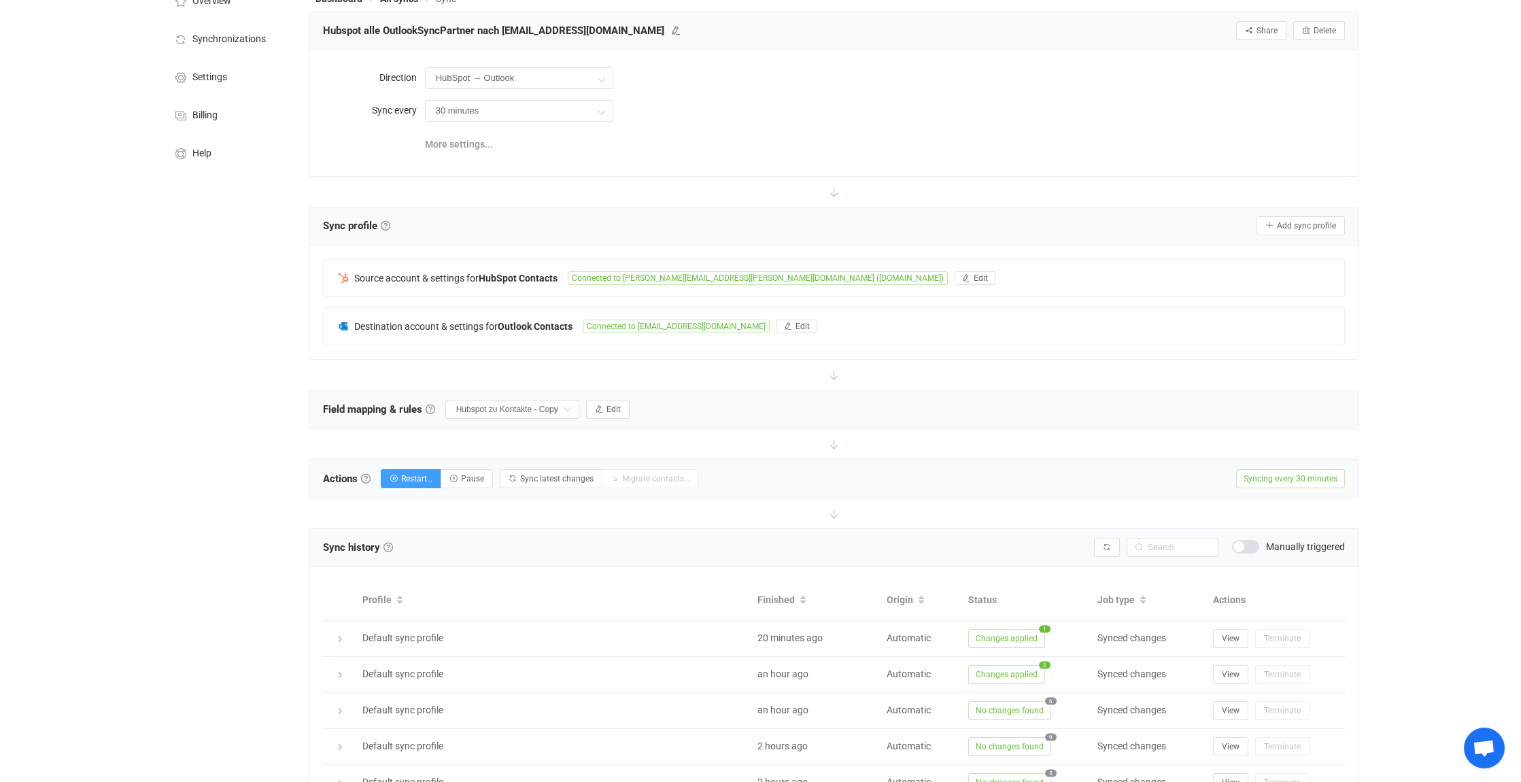
scroll to position [0, 0]
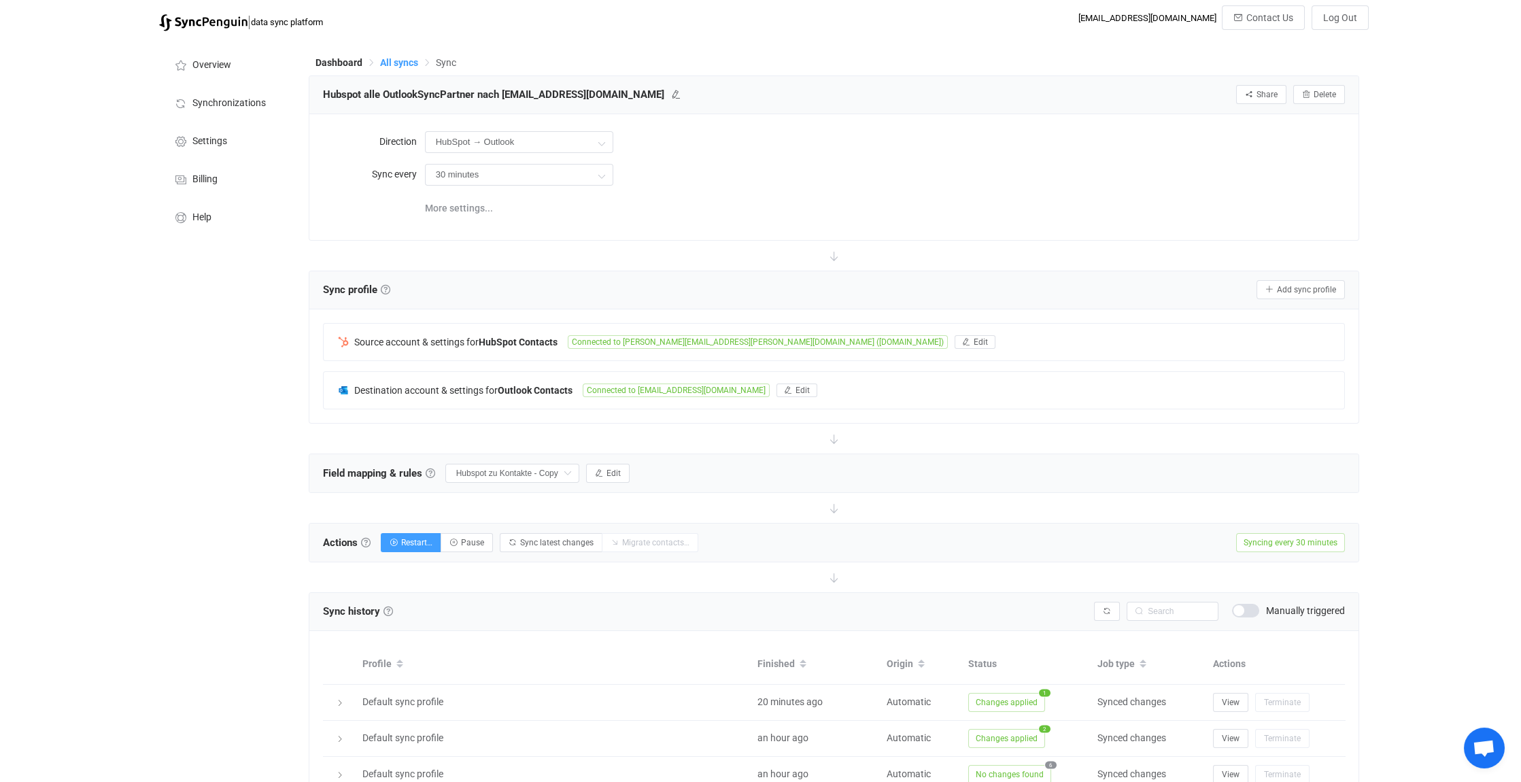
click at [393, 62] on span "All syncs" at bounding box center [399, 62] width 38 height 11
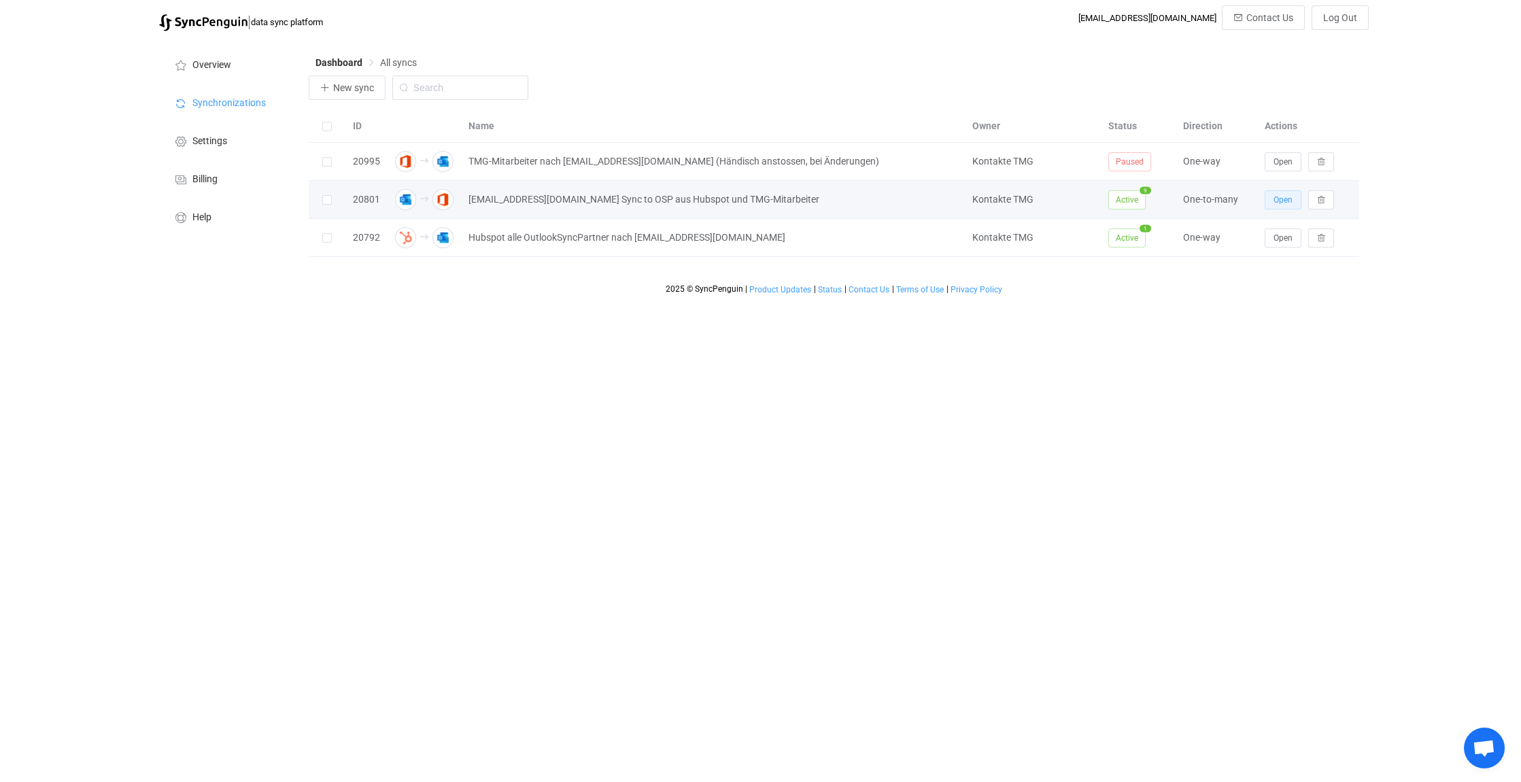
click at [1291, 196] on span "Open" at bounding box center [1282, 200] width 19 height 10
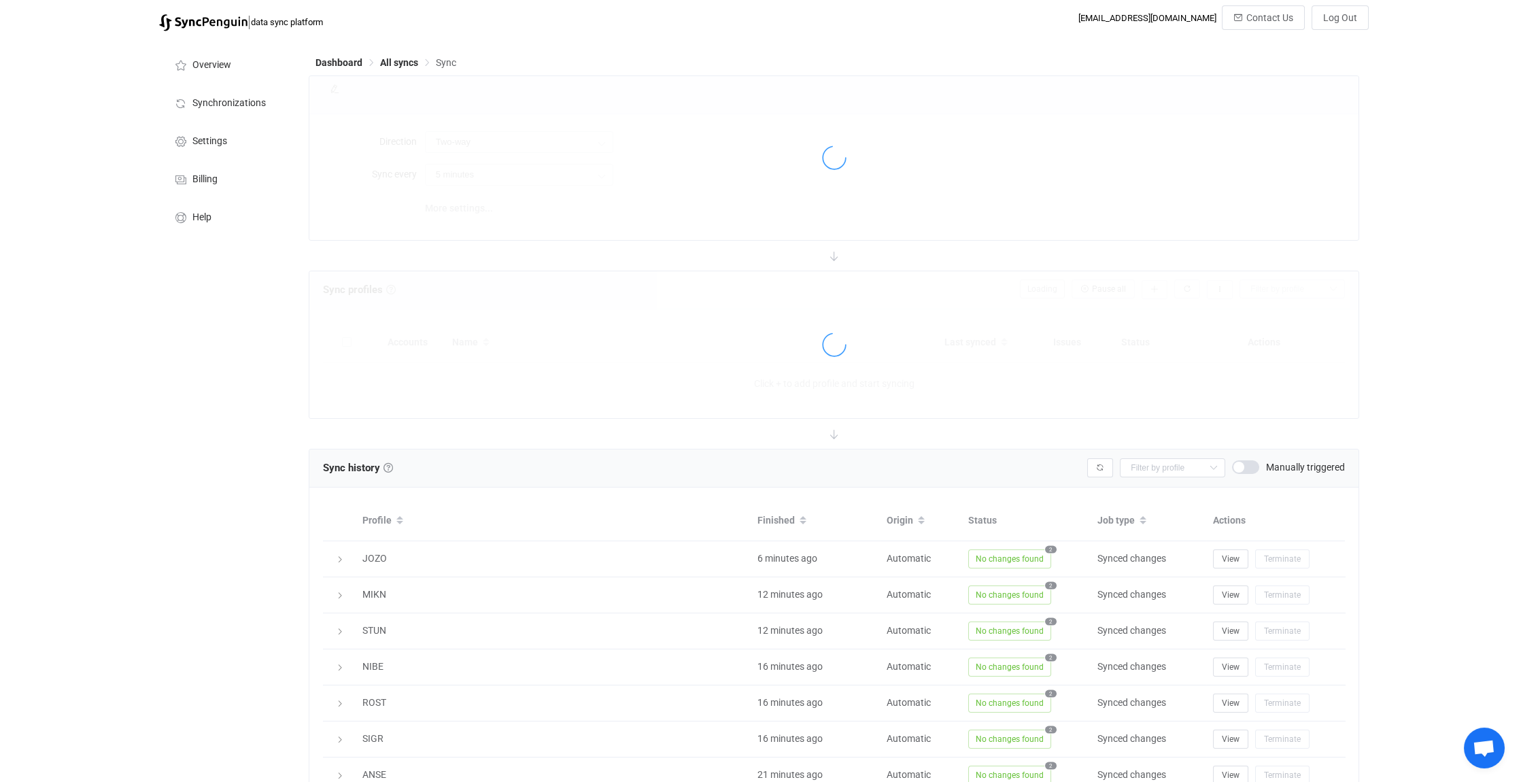
type input "Outlook → Office 365 (one to many)"
type input "1 hour"
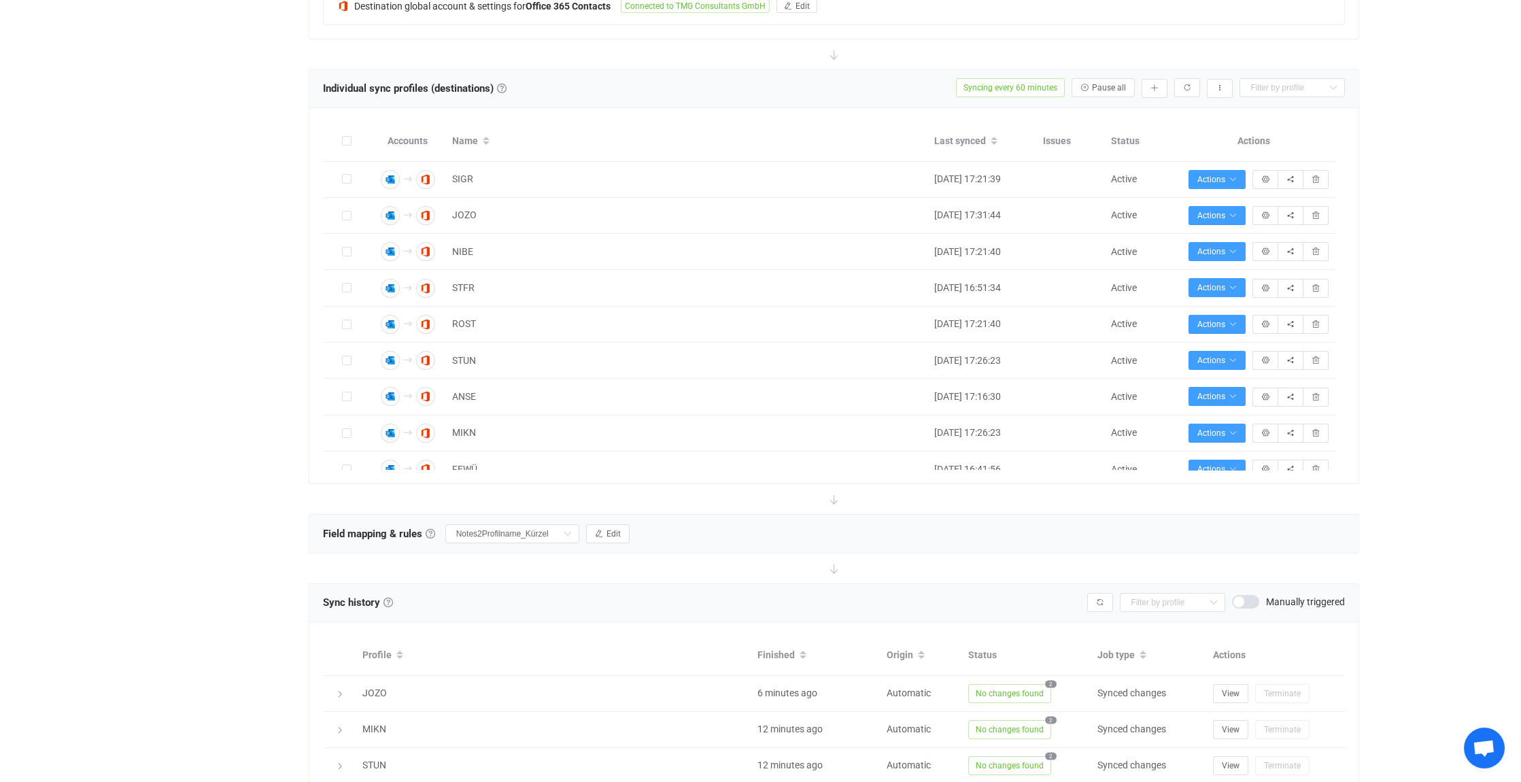
scroll to position [476, 0]
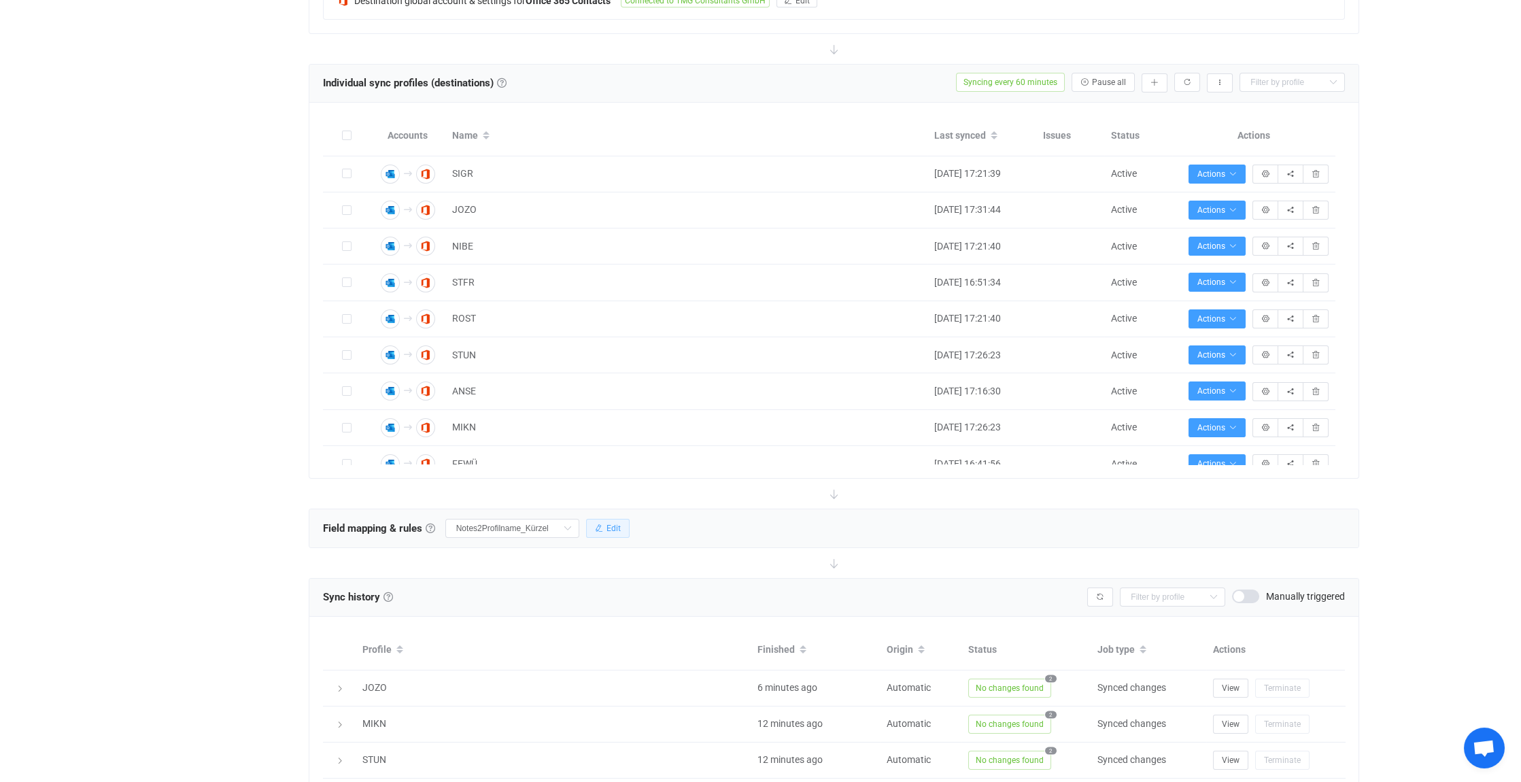
click at [615, 523] on span "Edit" at bounding box center [613, 528] width 14 height 10
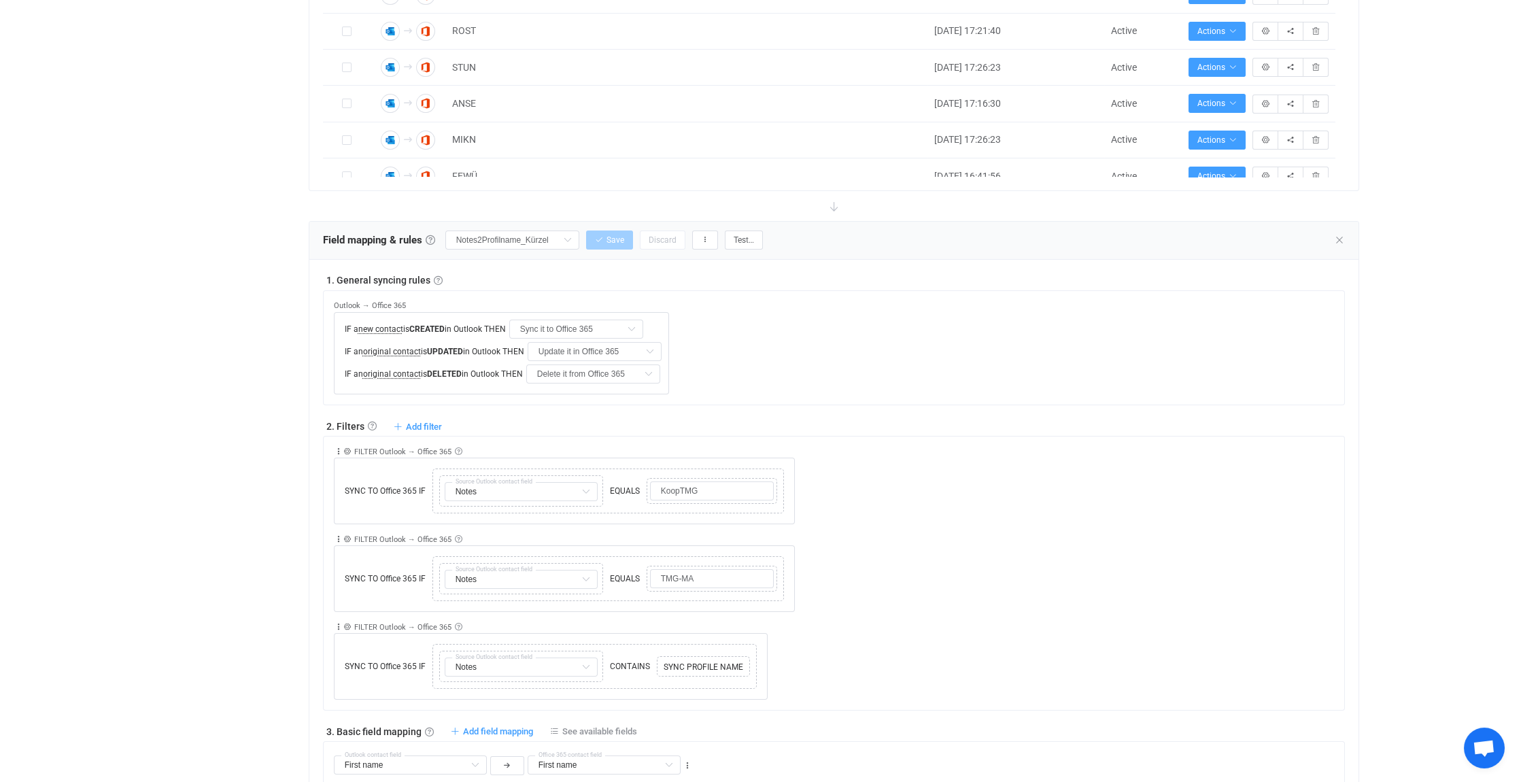
scroll to position [680, 0]
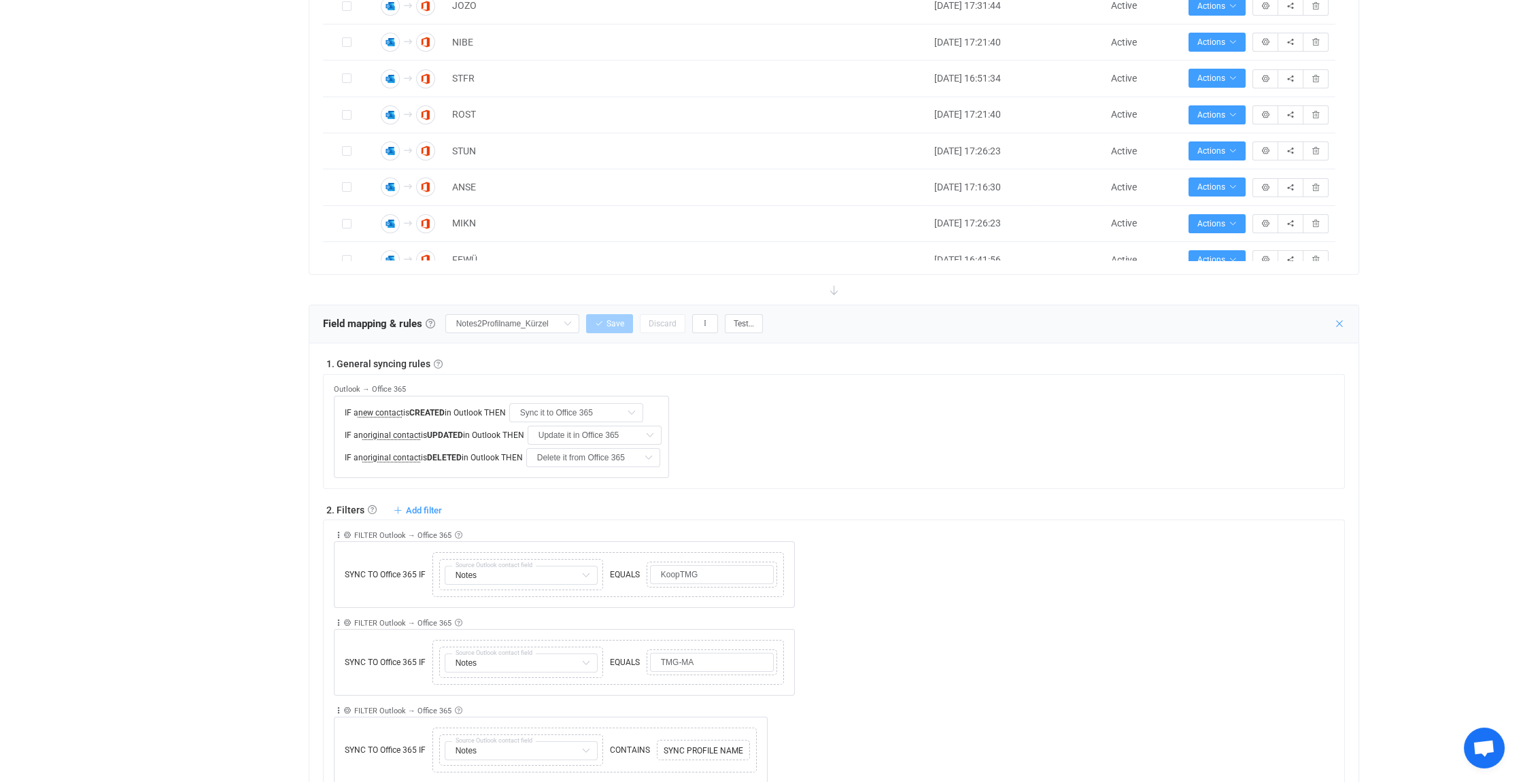
click at [1342, 320] on icon at bounding box center [1339, 323] width 11 height 11
